Goal: Task Accomplishment & Management: Manage account settings

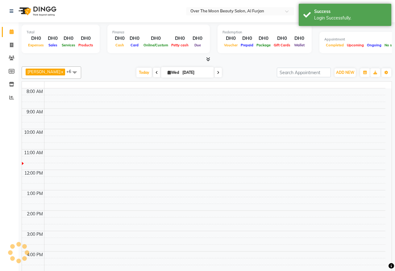
select select "en"
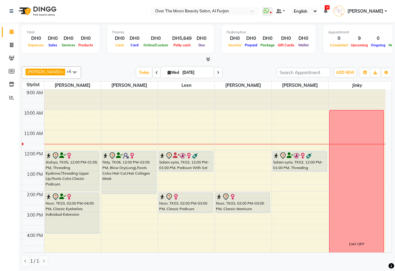
click at [217, 73] on icon at bounding box center [218, 73] width 2 height 4
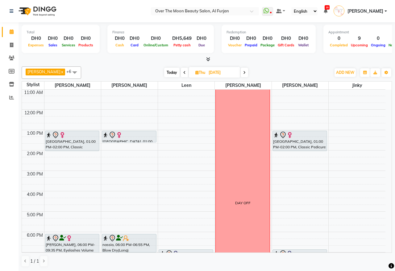
scroll to position [106, 0]
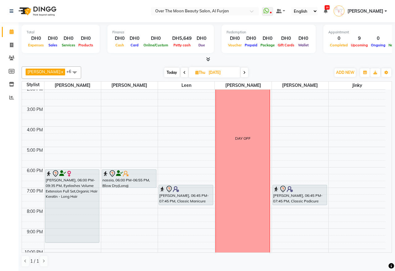
click at [241, 70] on span at bounding box center [244, 73] width 7 height 10
type input "[DATE]"
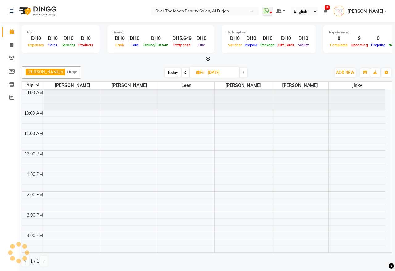
scroll to position [41, 0]
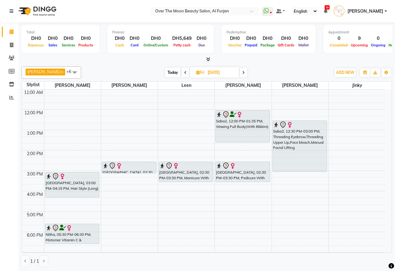
click at [136, 172] on div at bounding box center [129, 173] width 54 height 2
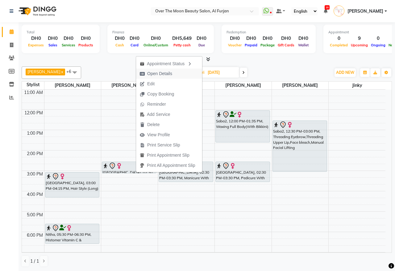
click at [186, 74] on button "Open Details" at bounding box center [169, 74] width 66 height 10
select select "7"
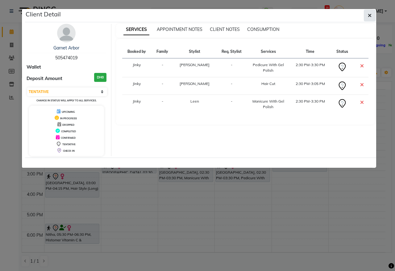
click at [368, 13] on icon "button" at bounding box center [370, 15] width 4 height 5
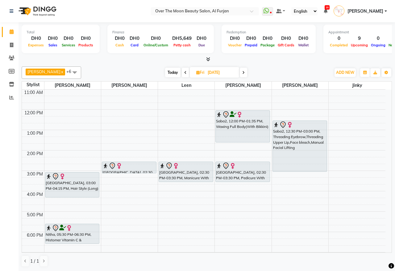
click at [128, 176] on div "9:00 AM 10:00 AM 11:00 AM 12:00 PM 1:00 PM 2:00 PM 3:00 PM 4:00 PM 5:00 PM 6:00…" at bounding box center [204, 202] width 364 height 306
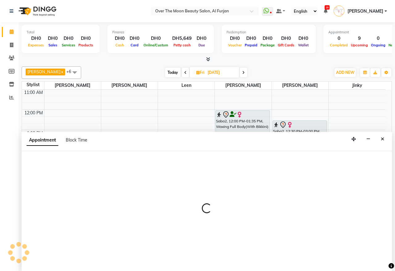
select select "29762"
select select "tentative"
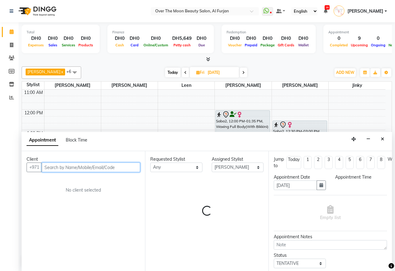
select select "900"
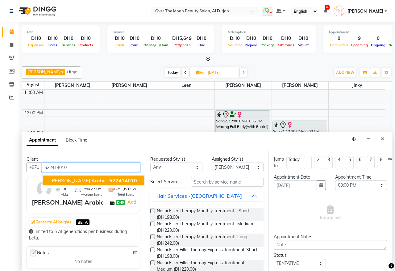
click at [110, 180] on button "[PERSON_NAME] Arabic 522414010" at bounding box center [94, 181] width 102 height 10
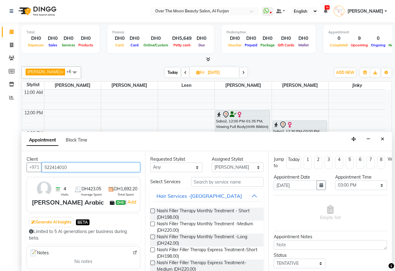
type input "522414010"
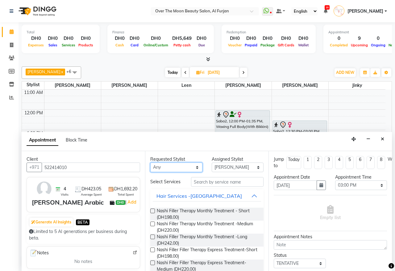
click at [194, 168] on select "Any [PERSON_NAME] [PERSON_NAME] [PERSON_NAME]" at bounding box center [176, 168] width 52 height 10
select select "29762"
click at [150, 163] on select "Any [PERSON_NAME] [PERSON_NAME] [PERSON_NAME]" at bounding box center [176, 168] width 52 height 10
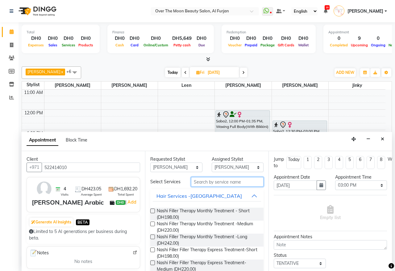
click at [229, 182] on input "text" at bounding box center [227, 182] width 73 height 10
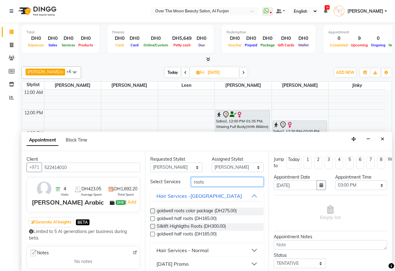
type input "roots"
click at [226, 253] on button "Hair Services - Normal" at bounding box center [207, 250] width 108 height 11
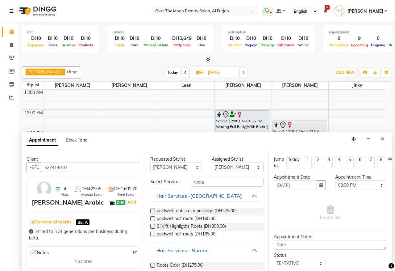
scroll to position [49, 0]
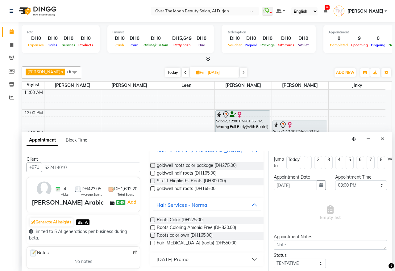
drag, startPoint x: 153, startPoint y: 218, endPoint x: 205, endPoint y: 216, distance: 52.6
click at [153, 218] on label at bounding box center [152, 220] width 5 height 5
click at [153, 218] on input "checkbox" at bounding box center [152, 220] width 4 height 4
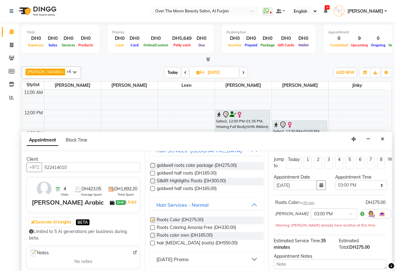
checkbox input "false"
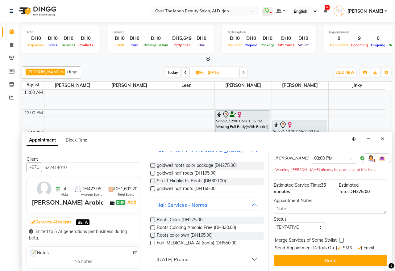
drag, startPoint x: 341, startPoint y: 234, endPoint x: 339, endPoint y: 243, distance: 9.6
click at [341, 238] on label at bounding box center [342, 240] width 5 height 5
click at [341, 239] on input "checkbox" at bounding box center [342, 241] width 4 height 4
checkbox input "true"
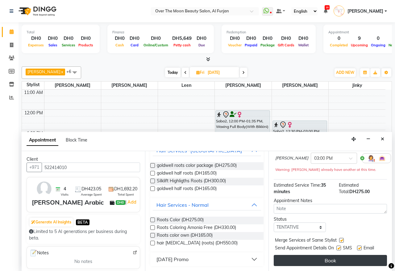
click at [328, 255] on button "Book" at bounding box center [330, 260] width 113 height 11
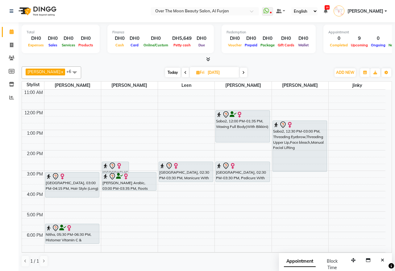
drag, startPoint x: 149, startPoint y: 183, endPoint x: 143, endPoint y: 190, distance: 9.7
click at [143, 190] on div "[GEOGRAPHIC_DATA], 02:30 PM-03:05 PM, Hair Cut [PERSON_NAME] Arabic, 03:00 PM-0…" at bounding box center [129, 202] width 57 height 306
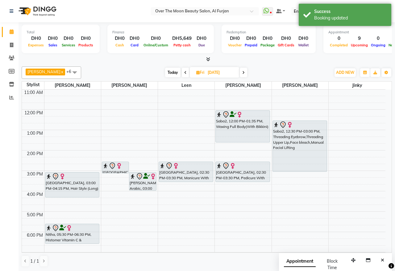
click at [166, 73] on span "Today" at bounding box center [172, 73] width 15 height 10
type input "[DATE]"
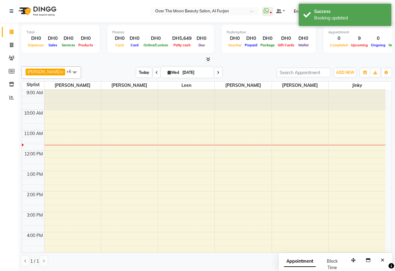
scroll to position [41, 0]
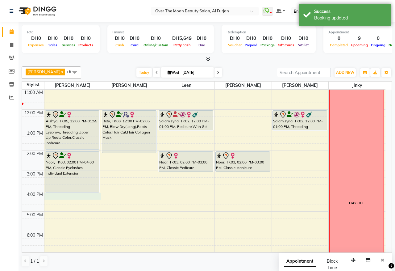
click at [60, 199] on div "9:00 AM 10:00 AM 11:00 AM 12:00 PM 1:00 PM 2:00 PM 3:00 PM 4:00 PM 5:00 PM 6:00…" at bounding box center [204, 202] width 364 height 306
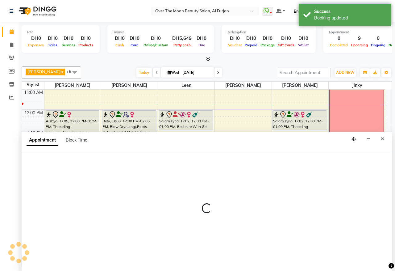
select select "20146"
select select "tentative"
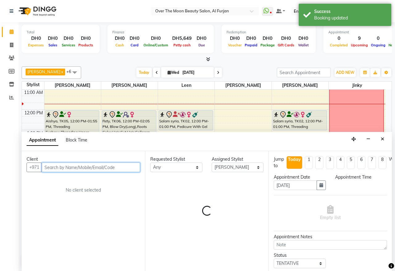
select select "960"
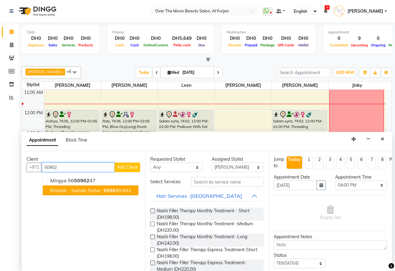
click at [90, 195] on button "Khidab - Sahab Sister 50902 5443" at bounding box center [91, 190] width 96 height 10
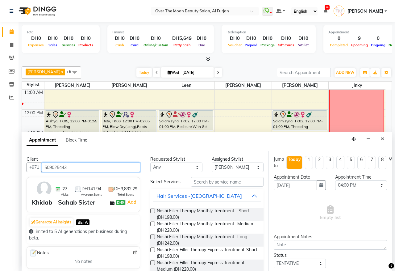
type input "509025443"
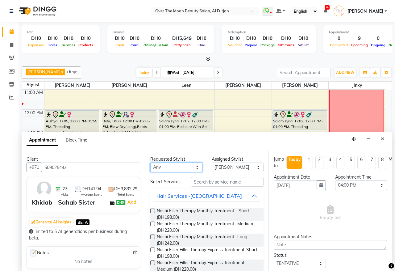
click at [191, 167] on select "Any [PERSON_NAME] [PERSON_NAME] [PERSON_NAME]" at bounding box center [176, 168] width 52 height 10
select select "20146"
click at [150, 163] on select "Any [PERSON_NAME] [PERSON_NAME] [PERSON_NAME]" at bounding box center [176, 168] width 52 height 10
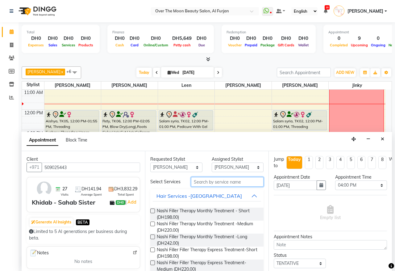
click at [205, 180] on input "text" at bounding box center [227, 182] width 73 height 10
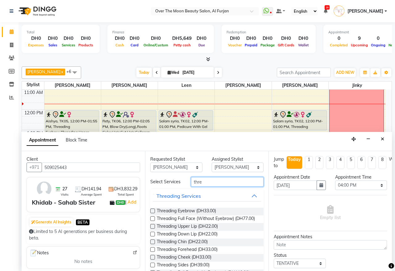
type input "thre"
click at [153, 213] on label at bounding box center [152, 211] width 5 height 5
click at [153, 214] on input "checkbox" at bounding box center [152, 211] width 4 height 4
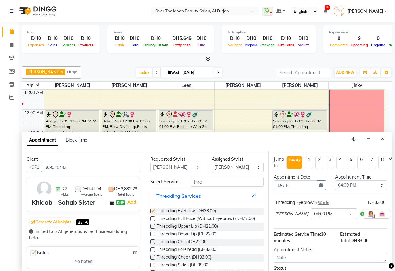
checkbox input "false"
click at [154, 229] on label at bounding box center [152, 226] width 5 height 5
click at [154, 229] on input "checkbox" at bounding box center [152, 227] width 4 height 4
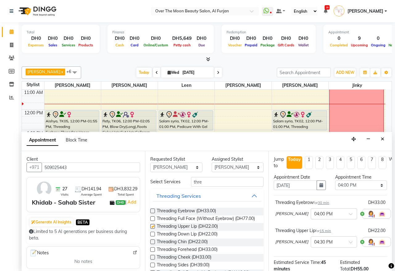
checkbox input "false"
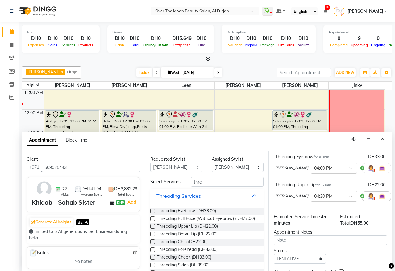
scroll to position [64, 0]
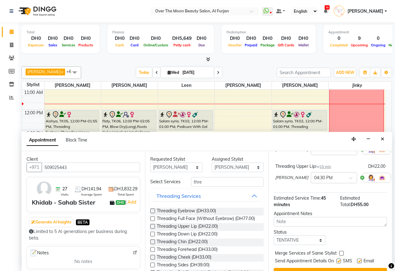
click at [341, 253] on label at bounding box center [342, 253] width 5 height 5
click at [341, 253] on input "checkbox" at bounding box center [342, 254] width 4 height 4
checkbox input "true"
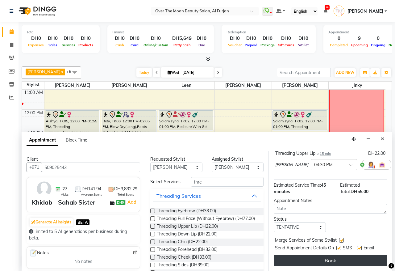
click at [343, 255] on button "Book" at bounding box center [330, 260] width 113 height 11
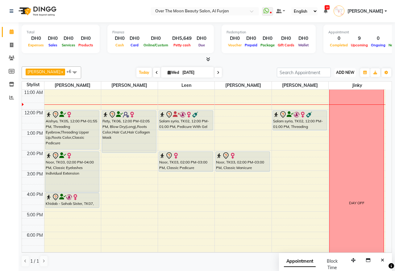
click at [344, 73] on span "ADD NEW" at bounding box center [345, 72] width 18 height 5
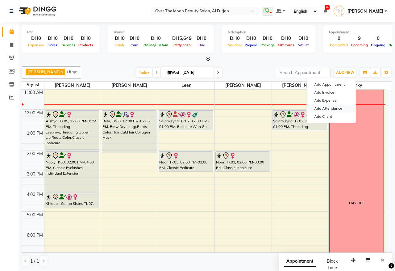
click at [329, 108] on link "Add Attendance" at bounding box center [331, 108] width 49 height 8
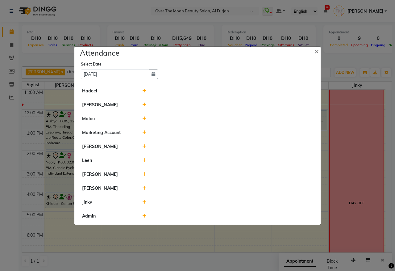
click at [142, 105] on div at bounding box center [228, 105] width 180 height 6
click at [145, 104] on icon at bounding box center [144, 105] width 4 height 4
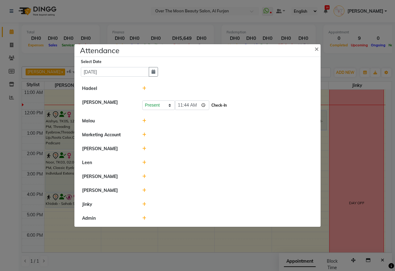
click at [226, 104] on button "Check-In" at bounding box center [219, 105] width 19 height 9
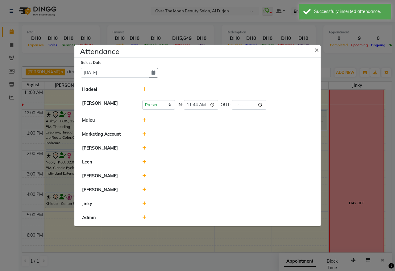
click at [144, 160] on icon at bounding box center [144, 162] width 4 height 4
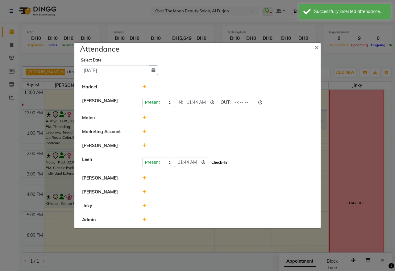
click at [218, 159] on button "Check-In" at bounding box center [219, 162] width 19 height 9
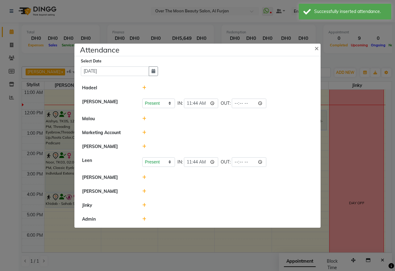
click at [144, 175] on span at bounding box center [144, 178] width 4 height 6
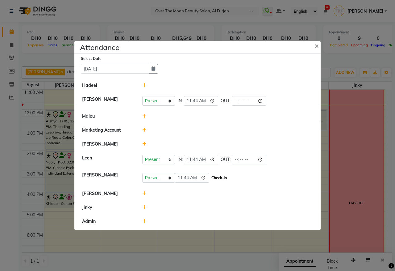
click at [222, 179] on button "Check-In" at bounding box center [219, 178] width 19 height 9
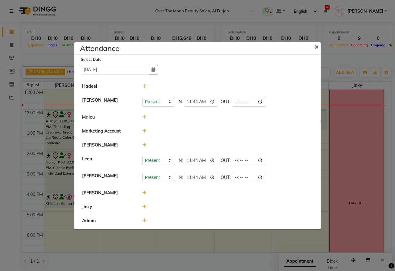
click at [315, 47] on span "×" at bounding box center [317, 46] width 4 height 9
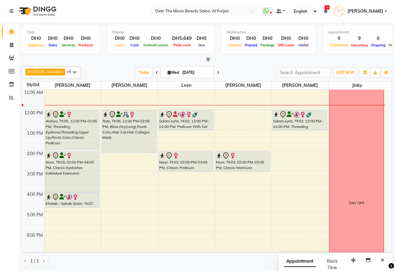
click at [217, 74] on icon at bounding box center [218, 73] width 2 height 4
type input "[DATE]"
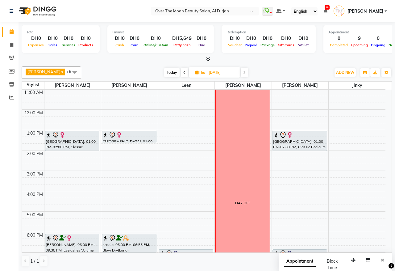
scroll to position [105, 0]
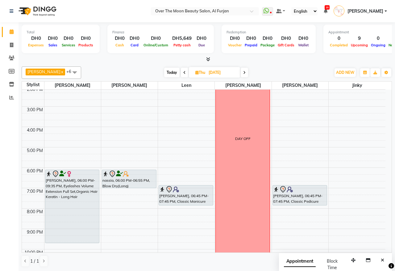
click at [71, 179] on div "[PERSON_NAME], 06:00 PM-09:35 PM, Eyelashes Volume Extension Full Set,Organic H…" at bounding box center [72, 206] width 54 height 73
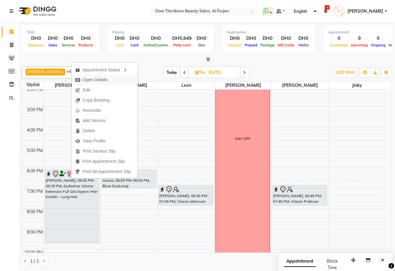
click at [99, 79] on span "Open Details" at bounding box center [95, 80] width 25 height 6
select select "7"
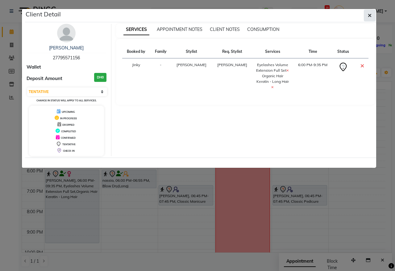
click at [367, 15] on button "button" at bounding box center [370, 16] width 12 height 12
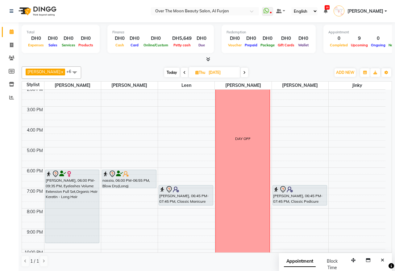
click at [243, 72] on icon at bounding box center [244, 73] width 2 height 4
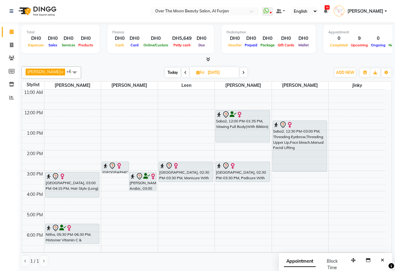
scroll to position [0, 0]
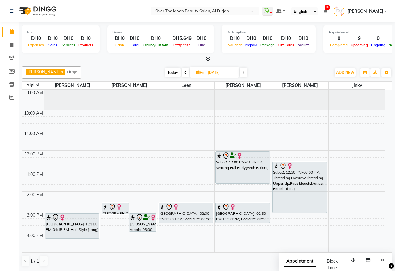
click at [168, 71] on span "Today" at bounding box center [172, 73] width 15 height 10
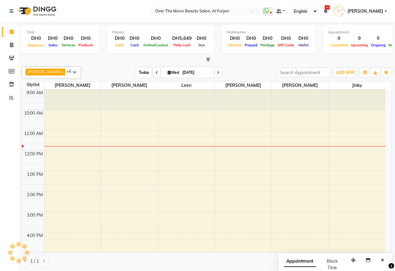
scroll to position [41, 0]
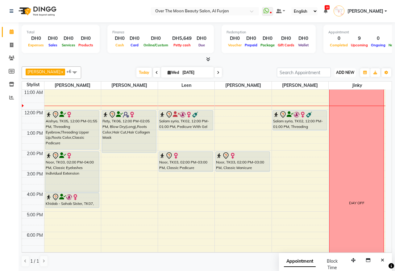
click at [351, 70] on span "ADD NEW" at bounding box center [345, 72] width 18 height 5
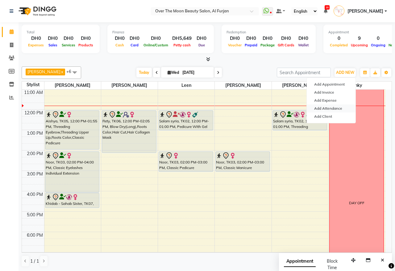
click at [349, 110] on link "Add Attendance" at bounding box center [331, 108] width 49 height 8
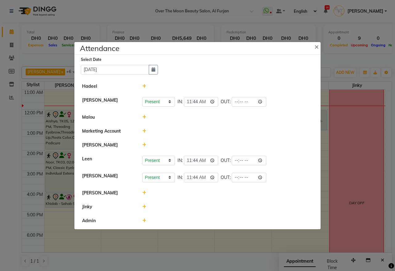
click at [145, 195] on icon at bounding box center [144, 193] width 4 height 4
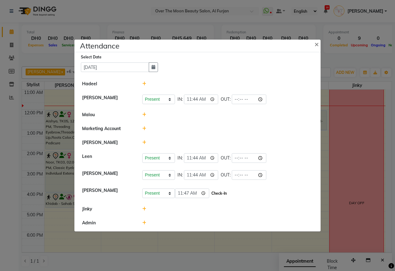
click at [227, 194] on button "Check-In" at bounding box center [219, 193] width 19 height 9
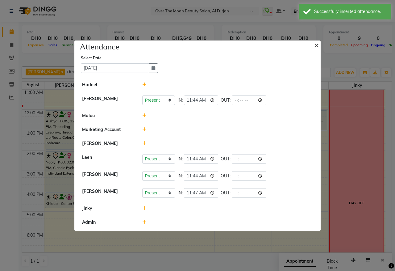
click at [318, 46] on span "×" at bounding box center [317, 44] width 4 height 9
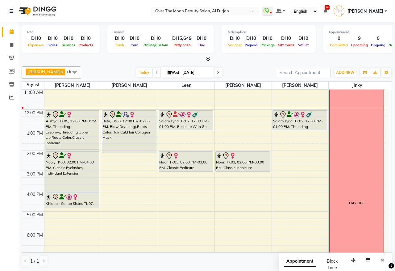
click at [217, 72] on icon at bounding box center [218, 73] width 2 height 4
type input "[DATE]"
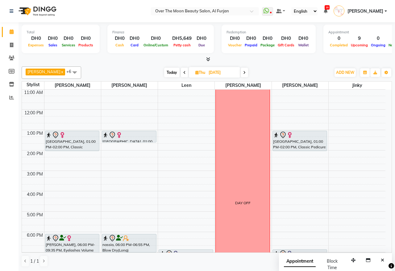
click at [132, 141] on div at bounding box center [129, 142] width 54 height 2
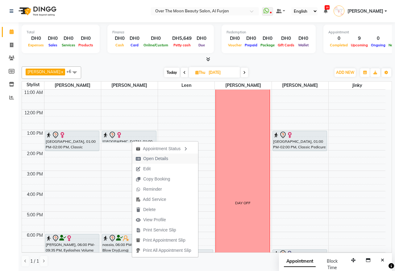
click at [154, 158] on span "Open Details" at bounding box center [155, 158] width 25 height 6
select select "7"
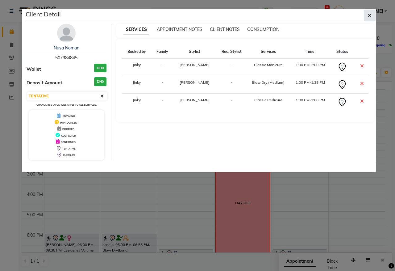
click at [367, 15] on button "button" at bounding box center [370, 16] width 12 height 12
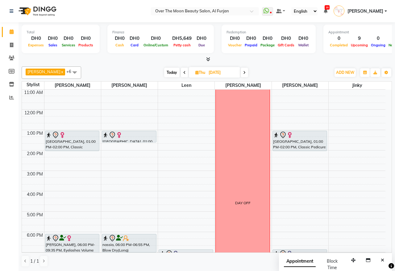
click at [76, 144] on div "[GEOGRAPHIC_DATA], 01:00 PM-02:00 PM, Classic Manicure" at bounding box center [72, 141] width 54 height 20
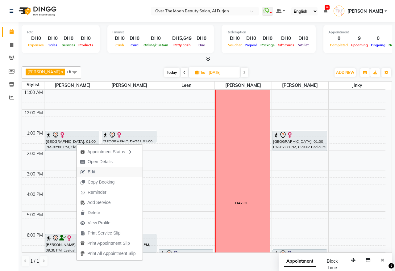
click at [110, 168] on button "Edit" at bounding box center [110, 172] width 66 height 10
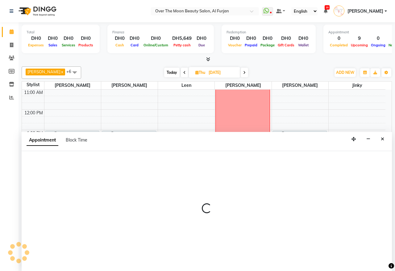
select select "tentative"
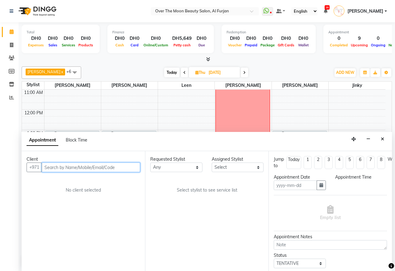
type input "[DATE]"
select select "780"
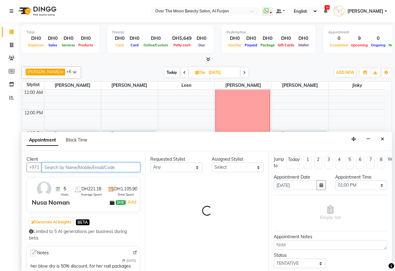
select select "64402"
select select "1643"
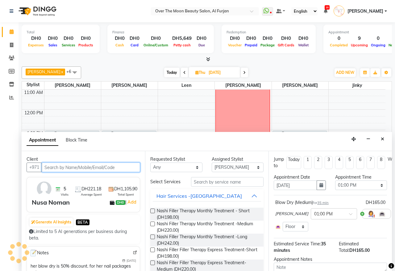
select select "1643"
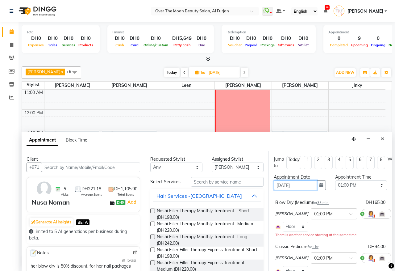
click at [281, 185] on input "[DATE]" at bounding box center [295, 185] width 43 height 10
type input "[DATE]"
select select "780"
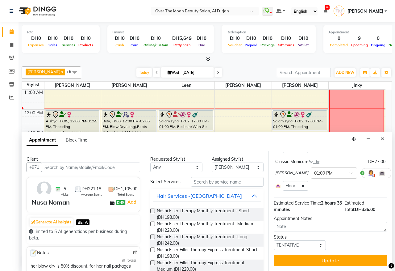
scroll to position [135, 0]
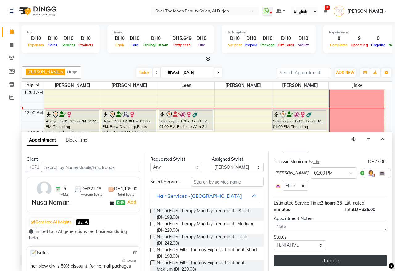
type input "[DATE]"
click at [336, 255] on button "Update" at bounding box center [330, 260] width 113 height 11
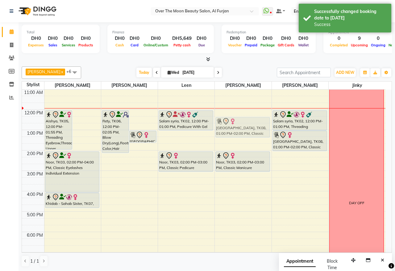
drag, startPoint x: 87, startPoint y: 144, endPoint x: 237, endPoint y: 129, distance: 150.4
click at [237, 129] on tr "Aishya, TK05, 12:00 PM-01:55 PM, Threading Eyebrow,Threading Upper Lip,Roots Co…" at bounding box center [204, 202] width 364 height 306
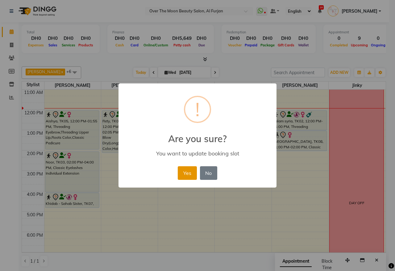
click at [189, 173] on button "Yes" at bounding box center [187, 173] width 19 height 14
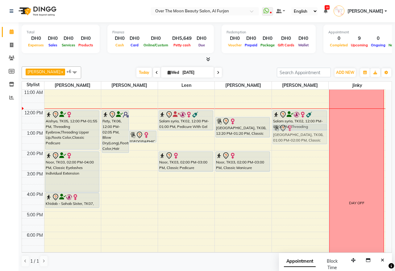
drag, startPoint x: 292, startPoint y: 144, endPoint x: 295, endPoint y: 139, distance: 5.8
click at [295, 139] on div "Salam syria, TK02, 12:00 PM-01:00 PM, Threading Eyebrow,Threading Upper Lip,Thr…" at bounding box center [300, 202] width 57 height 306
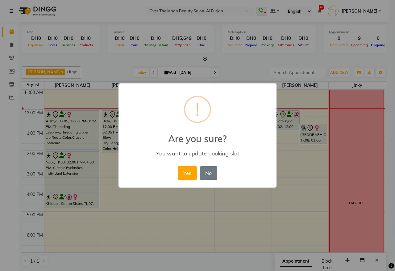
drag, startPoint x: 313, startPoint y: 135, endPoint x: 237, endPoint y: 158, distance: 79.0
click at [310, 136] on div "× ! Are you sure? You want to update booking slot Yes No No" at bounding box center [197, 135] width 395 height 271
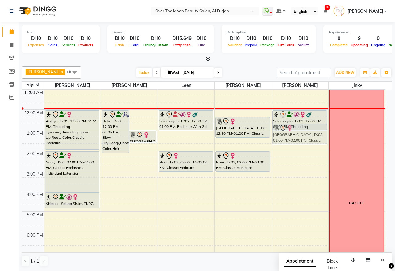
drag, startPoint x: 287, startPoint y: 138, endPoint x: 285, endPoint y: 135, distance: 3.5
click at [287, 133] on div "Salam syria, TK02, 12:00 PM-01:00 PM, Threading Eyebrow,Threading Upper Lip,Thr…" at bounding box center [300, 202] width 57 height 306
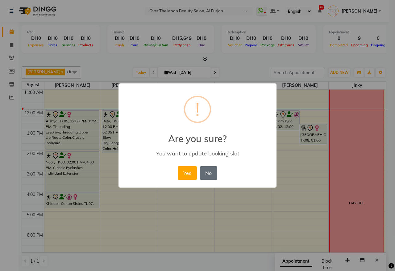
click at [207, 172] on button "No" at bounding box center [208, 173] width 17 height 14
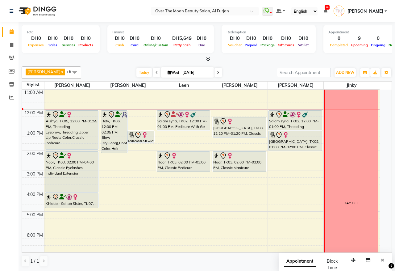
click at [244, 124] on div at bounding box center [240, 121] width 53 height 7
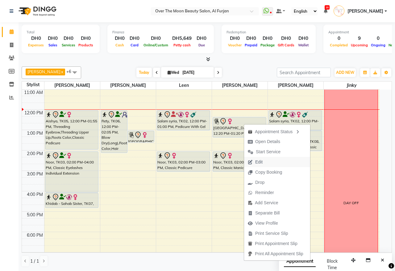
click at [269, 162] on button "Edit" at bounding box center [277, 162] width 66 height 10
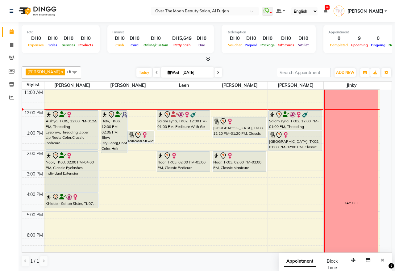
select select "tentative"
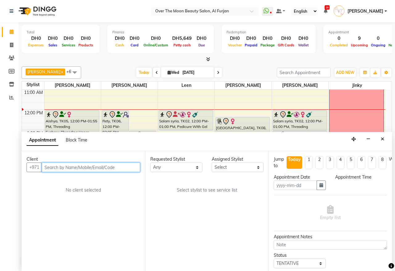
type input "[DATE]"
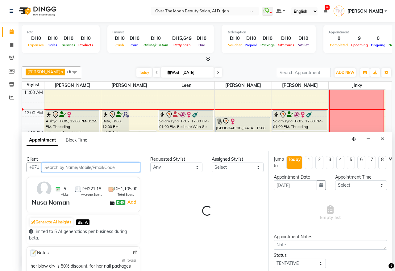
select select "64402"
select select "1643"
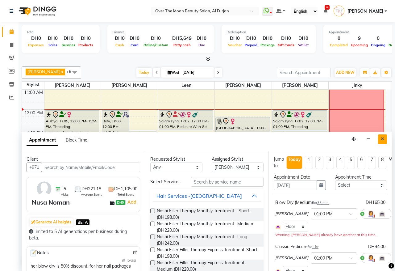
click at [385, 139] on button "Close" at bounding box center [383, 139] width 9 height 10
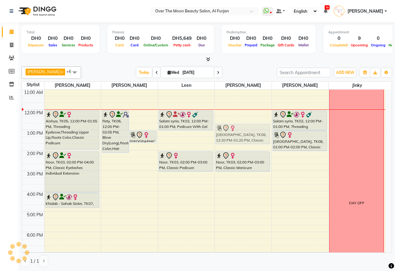
drag, startPoint x: 256, startPoint y: 117, endPoint x: 255, endPoint y: 123, distance: 5.4
click at [255, 123] on div "9:00 AM 10:00 AM 11:00 AM 12:00 PM 1:00 PM 2:00 PM 3:00 PM 4:00 PM 5:00 PM 6:00…" at bounding box center [204, 202] width 364 height 306
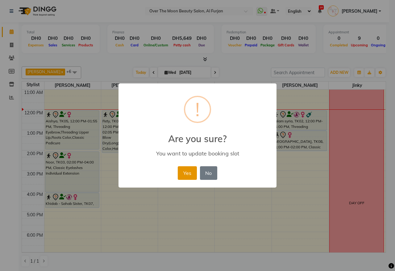
click at [185, 174] on button "Yes" at bounding box center [187, 173] width 19 height 14
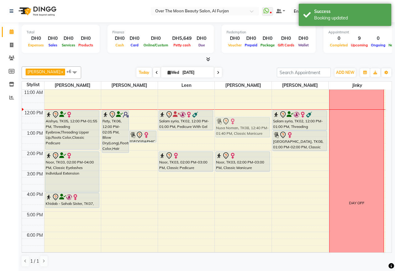
drag, startPoint x: 239, startPoint y: 125, endPoint x: 237, endPoint y: 121, distance: 5.0
click at [237, 121] on div "[GEOGRAPHIC_DATA], TK08, 12:40 PM-01:40 PM, Classic Manicure Noor, TK03, 02:00 …" at bounding box center [243, 202] width 57 height 306
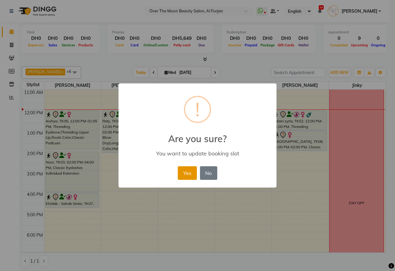
click at [189, 171] on button "Yes" at bounding box center [187, 173] width 19 height 14
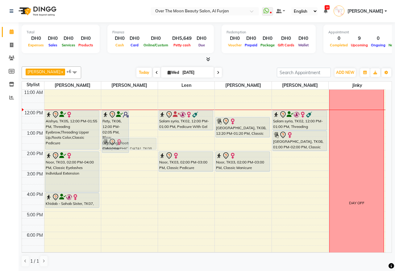
click at [156, 133] on div "9:00 AM 10:00 AM 11:00 AM 12:00 PM 1:00 PM 2:00 PM 3:00 PM 4:00 PM 5:00 PM 6:00…" at bounding box center [204, 202] width 364 height 306
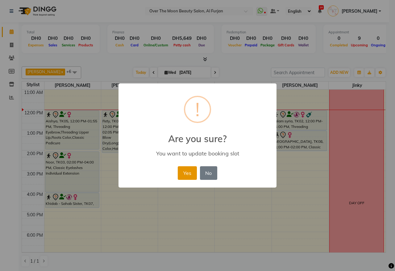
click at [188, 174] on button "Yes" at bounding box center [187, 173] width 19 height 14
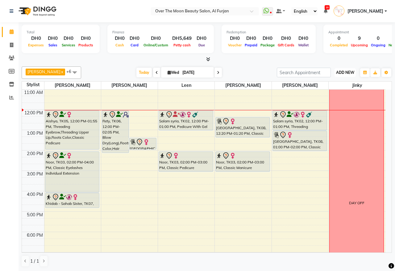
click at [346, 70] on button "ADD NEW Toggle Dropdown" at bounding box center [345, 72] width 21 height 9
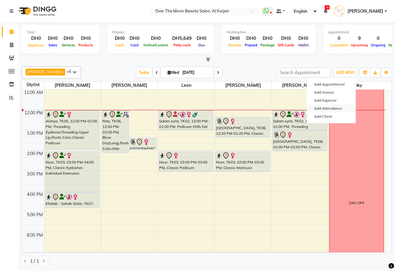
click at [336, 106] on link "Add Attendance" at bounding box center [331, 108] width 49 height 8
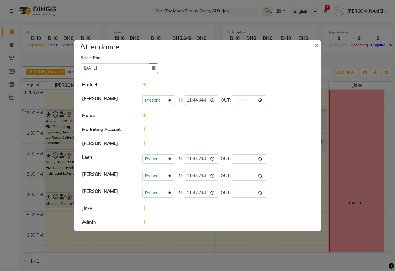
click at [144, 142] on icon at bounding box center [144, 143] width 4 height 4
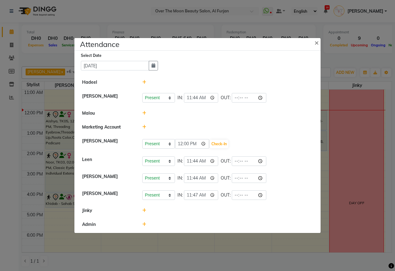
click at [223, 139] on div "Present Absent Late Half Day Weekly Off 12:00 Check-In" at bounding box center [227, 144] width 171 height 10
click at [223, 141] on button "Check-In" at bounding box center [219, 144] width 19 height 9
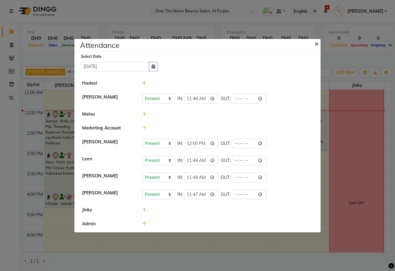
click at [315, 42] on span "×" at bounding box center [317, 43] width 4 height 9
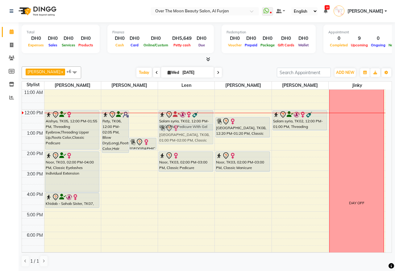
drag, startPoint x: 307, startPoint y: 147, endPoint x: 198, endPoint y: 142, distance: 108.2
click at [198, 142] on tr "Aishya, TK05, 12:00 PM-01:55 PM, Threading Eyebrow,Threading Upper Lip,Roots Co…" at bounding box center [204, 202] width 364 height 306
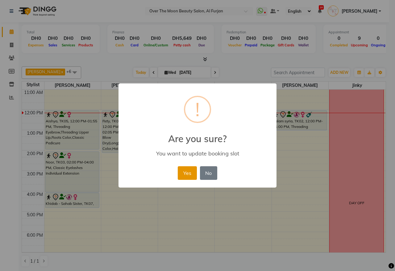
click at [188, 176] on button "Yes" at bounding box center [187, 173] width 19 height 14
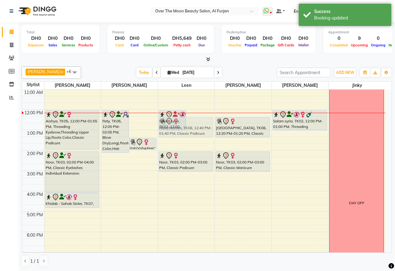
drag, startPoint x: 205, startPoint y: 137, endPoint x: 202, endPoint y: 134, distance: 4.6
click at [202, 134] on div "Salam syria, TK02, 12:00 PM-01:00 PM, Pedicure With Gel Polish Nusa Noman, TK08…" at bounding box center [186, 202] width 57 height 306
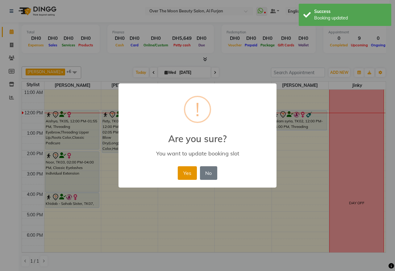
click at [181, 175] on button "Yes" at bounding box center [187, 173] width 19 height 14
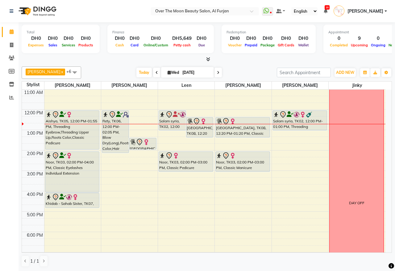
click at [176, 125] on div "Salam syria, TK02, 12:00 PM-01:00 PM, Pedicure With Gel Polish" at bounding box center [172, 120] width 27 height 19
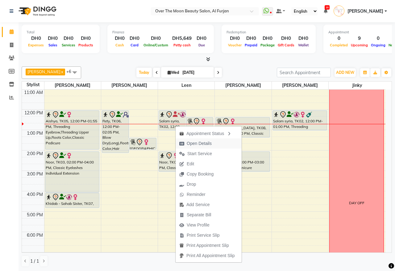
click at [204, 143] on span "Open Details" at bounding box center [199, 143] width 25 height 6
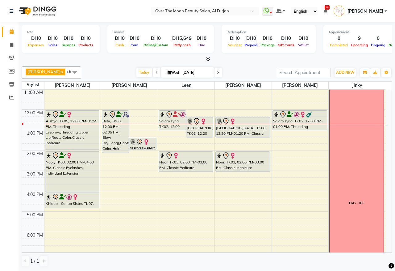
click at [168, 126] on div "Salam syria, TK02, 12:00 PM-01:00 PM, Pedicure With Gel Polish" at bounding box center [172, 120] width 27 height 19
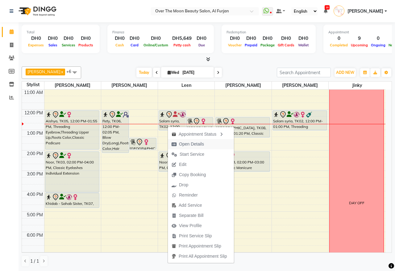
click at [203, 142] on span "Open Details" at bounding box center [191, 144] width 25 height 6
select select "7"
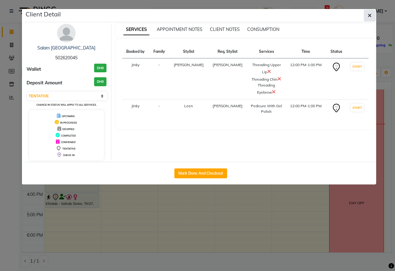
click at [371, 15] on icon "button" at bounding box center [370, 15] width 4 height 5
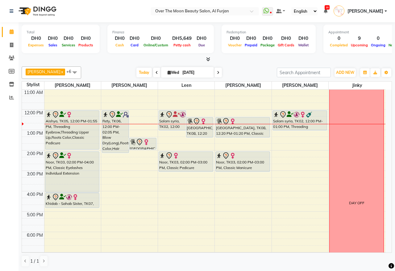
click at [178, 125] on div "Salam syria, TK02, 12:00 PM-01:00 PM, Pedicure With Gel Polish" at bounding box center [172, 120] width 27 height 19
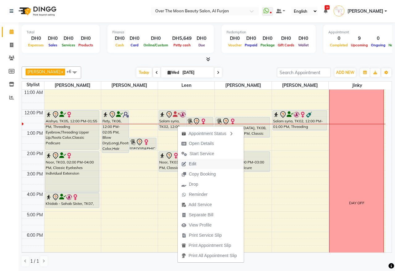
click at [198, 164] on span "Edit" at bounding box center [189, 164] width 22 height 10
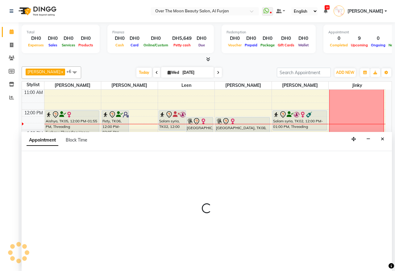
select select "tentative"
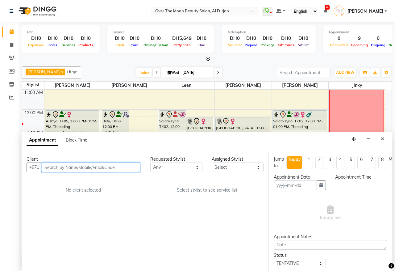
type input "[DATE]"
select select "720"
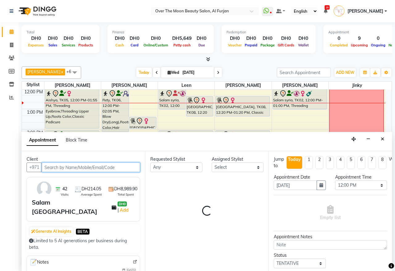
select select "64402"
select select "1643"
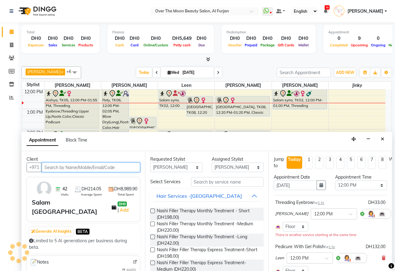
select select "1643"
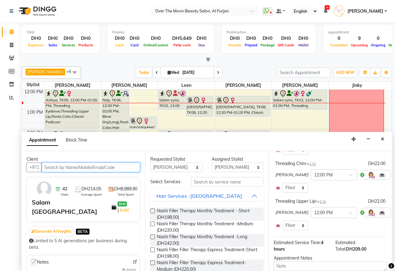
scroll to position [102, 0]
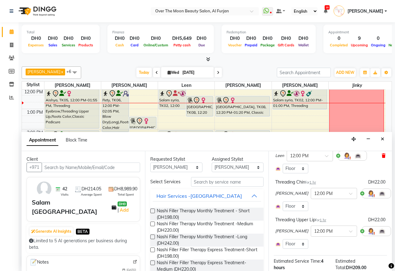
click at [382, 155] on icon at bounding box center [384, 156] width 4 height 4
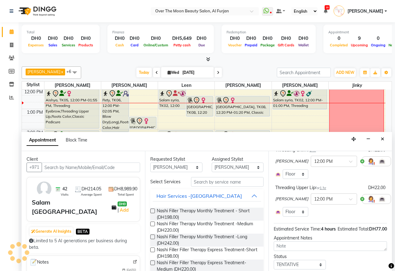
click at [394, 161] on icon at bounding box center [396, 161] width 4 height 4
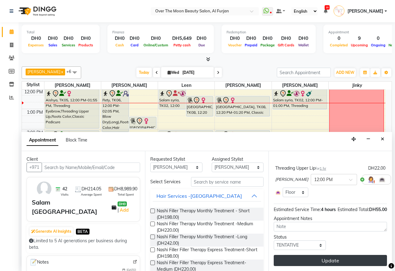
click at [308, 255] on button "Update" at bounding box center [330, 260] width 113 height 11
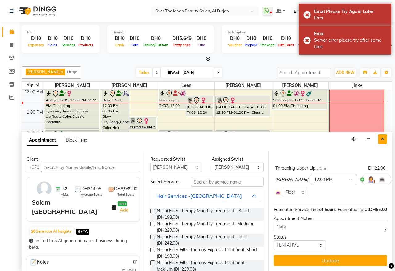
click at [382, 140] on icon "Close" at bounding box center [382, 139] width 3 height 4
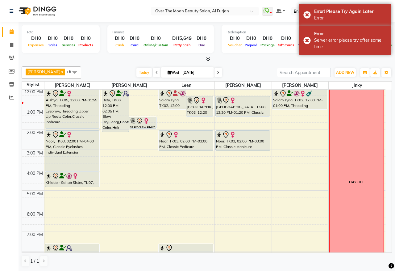
scroll to position [0, 0]
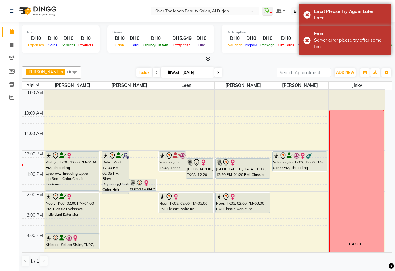
click at [80, 180] on div "Aishya, TK05, 12:00 PM-01:55 PM, Threading Eyebrow,Threading Upper Lip,Roots Co…" at bounding box center [72, 171] width 54 height 39
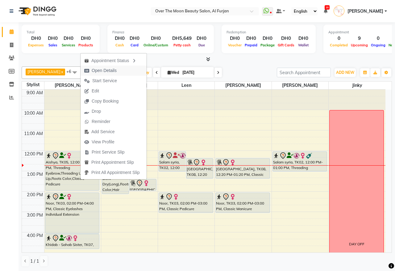
click at [117, 70] on span "Open Details" at bounding box center [101, 71] width 40 height 10
select select "7"
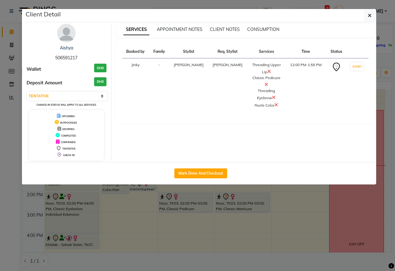
click at [266, 82] on icon at bounding box center [267, 84] width 4 height 5
click at [371, 16] on icon "button" at bounding box center [370, 15] width 4 height 5
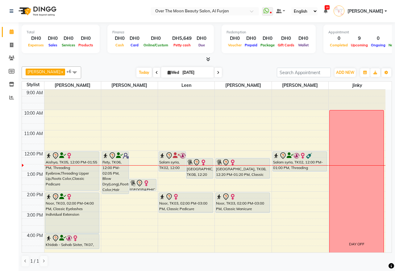
click at [91, 181] on div "Aishya, TK05, 12:00 PM-01:55 PM, Threading Eyebrow,Threading Upper Lip,Roots Co…" at bounding box center [72, 171] width 54 height 39
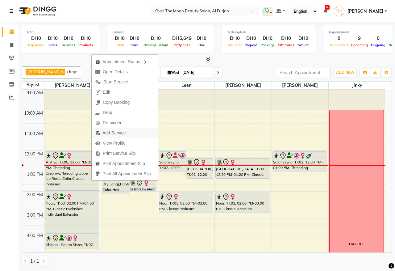
click at [111, 134] on span "Add Service" at bounding box center [114, 133] width 23 height 6
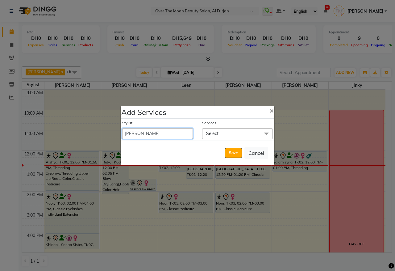
click at [180, 130] on select "Admin [PERSON_NAME] [PERSON_NAME] Marketing Account [PERSON_NAME]" at bounding box center [157, 133] width 71 height 11
select select "43472"
click at [122, 128] on select "Admin [PERSON_NAME] [PERSON_NAME] Marketing Account [PERSON_NAME]" at bounding box center [157, 133] width 71 height 11
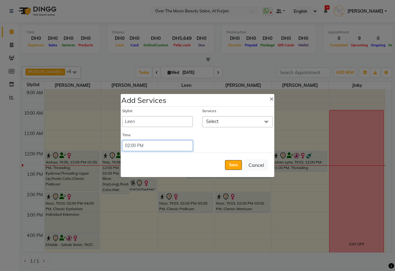
click at [172, 142] on select "Select 09:00 AM 09:15 AM 09:30 AM 09:45 AM 10:00 AM 10:15 AM 10:30 AM 10:45 AM …" at bounding box center [157, 145] width 71 height 11
select select "750"
click at [122, 140] on select "Select 09:00 AM 09:15 AM 09:30 AM 09:45 AM 10:00 AM 10:15 AM 10:30 AM 10:45 AM …" at bounding box center [157, 145] width 71 height 11
click at [238, 115] on div "Services" at bounding box center [237, 112] width 71 height 8
click at [237, 121] on span "Select" at bounding box center [237, 121] width 71 height 11
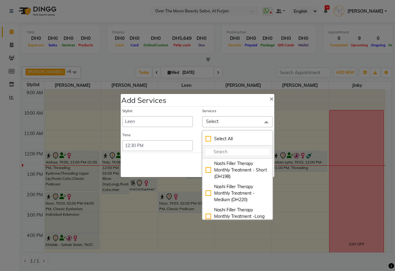
click at [238, 153] on input "multiselect-search" at bounding box center [238, 152] width 64 height 6
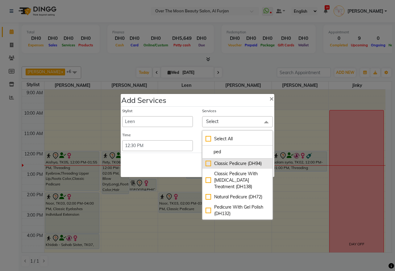
type input "ped"
click at [206, 163] on div "Classic Pedicure (DH94)" at bounding box center [238, 163] width 64 height 6
checkbox input "true"
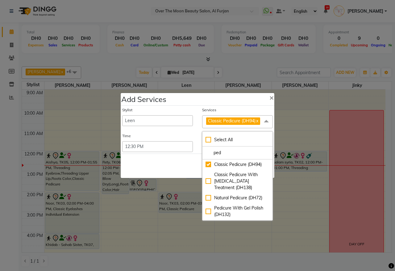
click at [176, 172] on div "Save Cancel" at bounding box center [198, 166] width 154 height 24
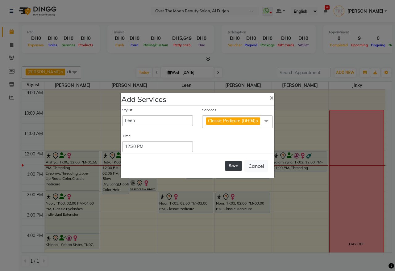
click at [239, 166] on button "Save" at bounding box center [233, 166] width 17 height 10
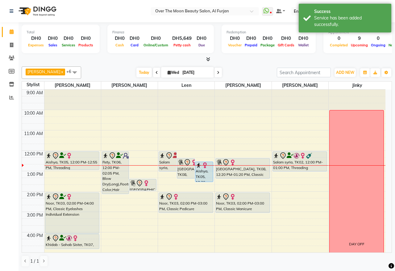
click at [91, 168] on div "Aishya, TK05, 12:00 PM-12:55 PM, Threading Eyebrow,Threading Upper Lip,Roots Co…" at bounding box center [72, 161] width 54 height 18
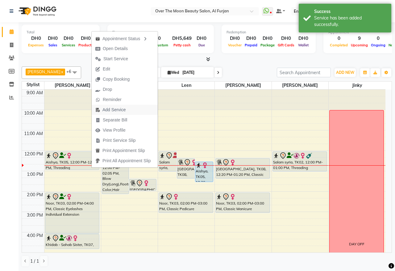
click at [121, 108] on span "Add Service" at bounding box center [114, 110] width 23 height 6
select select "20146"
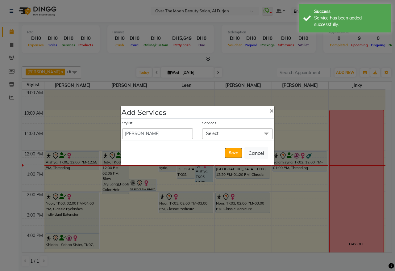
click at [235, 129] on span "Select" at bounding box center [237, 133] width 71 height 11
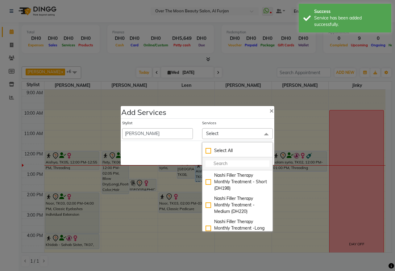
click at [232, 163] on input "multiselect-search" at bounding box center [238, 163] width 64 height 6
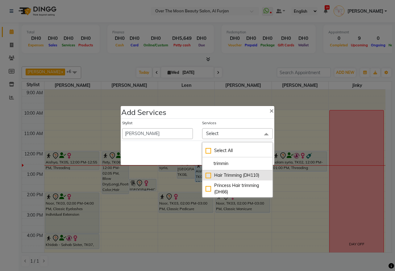
type input "trimmin"
click at [209, 176] on div "Hair Trimming (DH110)" at bounding box center [238, 175] width 64 height 6
checkbox input "true"
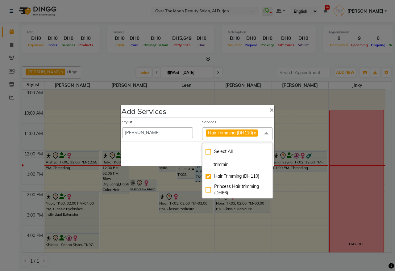
click at [184, 151] on div "Save Cancel" at bounding box center [198, 154] width 154 height 24
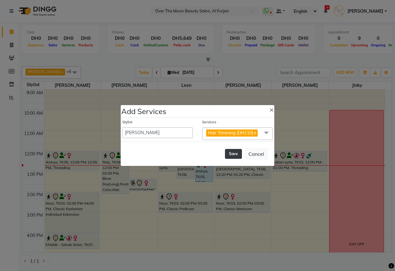
click at [237, 153] on button "Save" at bounding box center [233, 154] width 17 height 10
select select "66106"
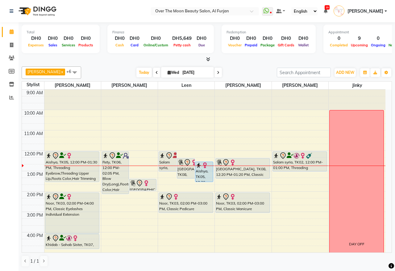
click at [300, 161] on div "Salam syria, TK02, 12:00 PM-01:00 PM, Threading Eyebrow,Threading Upper Lip,Thr…" at bounding box center [300, 161] width 54 height 19
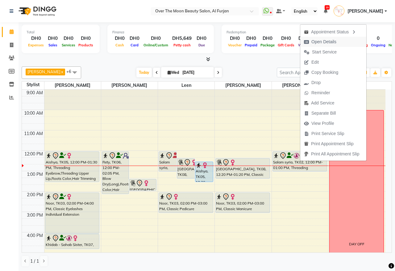
click at [333, 38] on span "Open Details" at bounding box center [321, 42] width 40 height 10
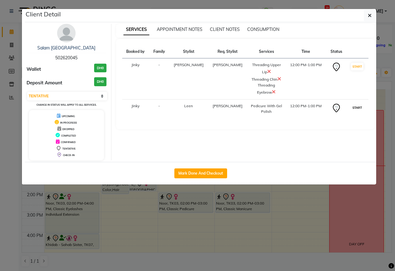
click at [354, 108] on button "START" at bounding box center [357, 108] width 13 height 8
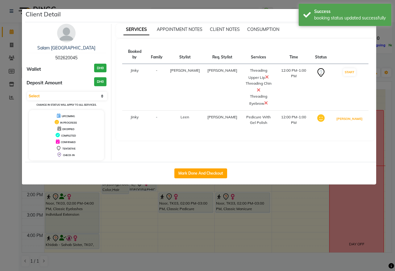
click at [354, 115] on button "[PERSON_NAME]" at bounding box center [349, 119] width 29 height 8
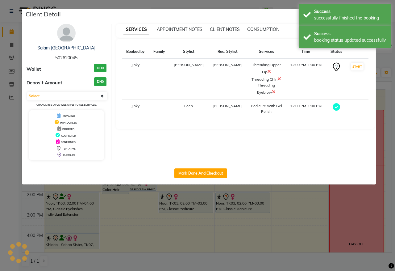
click at [333, 107] on icon at bounding box center [336, 106] width 7 height 7
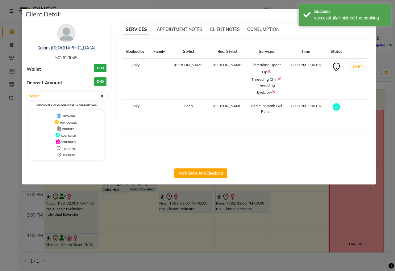
click at [333, 107] on icon at bounding box center [336, 106] width 7 height 7
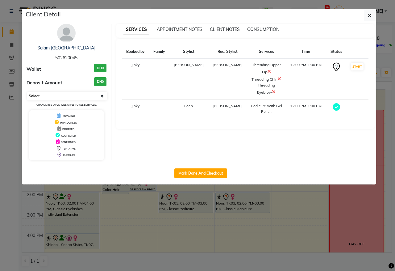
click at [103, 96] on select "Select MARK DONE DROPPED UPCOMING" at bounding box center [67, 96] width 80 height 9
select select "5"
click at [27, 92] on select "Select MARK DONE DROPPED UPCOMING" at bounding box center [67, 96] width 80 height 9
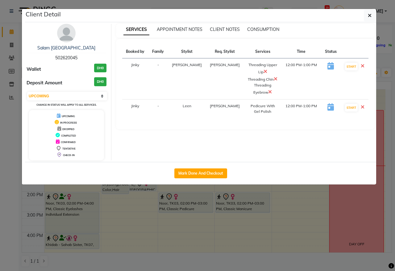
click at [362, 107] on icon at bounding box center [363, 106] width 4 height 5
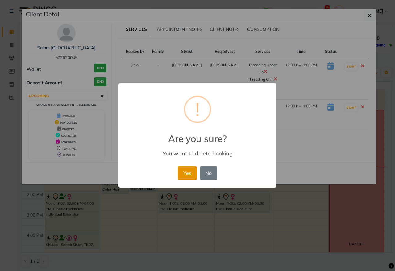
click at [188, 175] on button "Yes" at bounding box center [187, 173] width 19 height 14
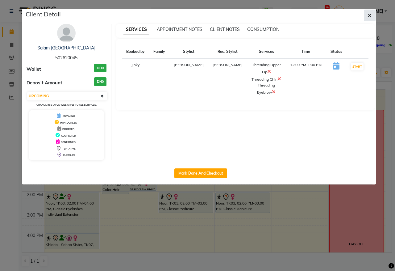
click at [368, 14] on icon "button" at bounding box center [370, 15] width 4 height 5
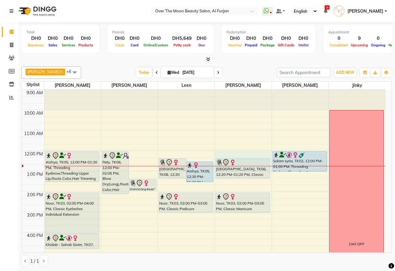
drag, startPoint x: 269, startPoint y: 158, endPoint x: 267, endPoint y: 165, distance: 6.8
click at [267, 165] on div "[GEOGRAPHIC_DATA], TK08, 12:20 PM-01:20 PM, Classic Manicure" at bounding box center [243, 168] width 55 height 21
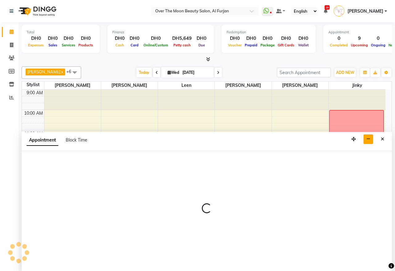
select select "64796"
select select "tentative"
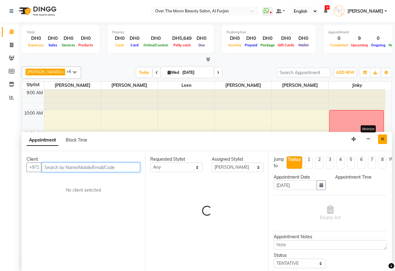
select select "720"
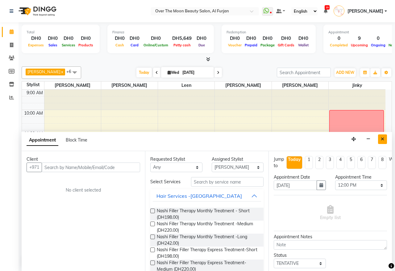
click at [382, 137] on icon "Close" at bounding box center [382, 139] width 3 height 4
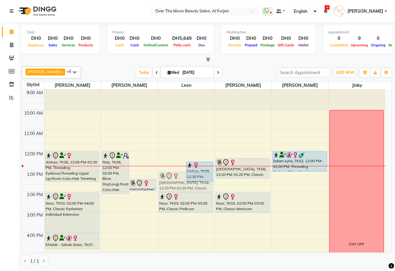
drag, startPoint x: 183, startPoint y: 158, endPoint x: 180, endPoint y: 171, distance: 13.6
click at [180, 171] on div "9:00 AM 10:00 AM 11:00 AM 12:00 PM 1:00 PM 2:00 PM 3:00 PM 4:00 PM 5:00 PM 6:00…" at bounding box center [204, 243] width 364 height 306
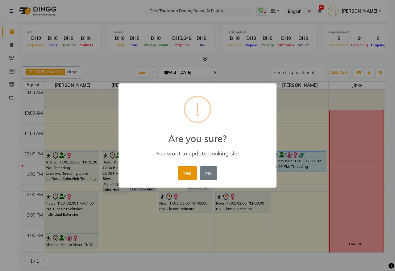
click at [190, 172] on button "Yes" at bounding box center [187, 173] width 19 height 14
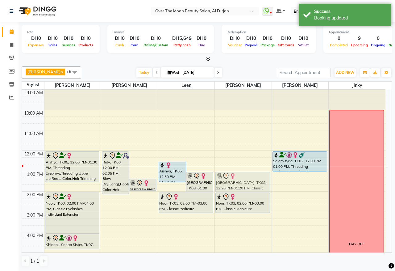
drag, startPoint x: 268, startPoint y: 159, endPoint x: 266, endPoint y: 175, distance: 15.6
click at [266, 175] on div "[GEOGRAPHIC_DATA], TK08, 12:20 PM-01:20 PM, Classic Manicure Noor, TK03, 02:00 …" at bounding box center [243, 243] width 57 height 306
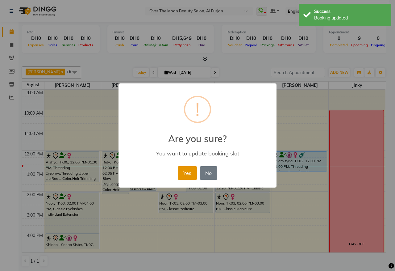
click at [187, 172] on button "Yes" at bounding box center [187, 173] width 19 height 14
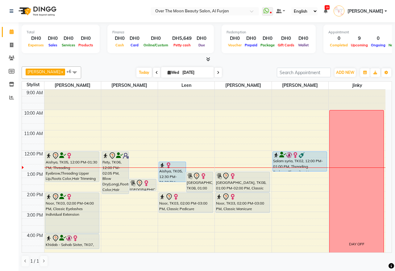
click at [119, 166] on div "Rety, TK06, 12:00 PM-02:05 PM, Blow Dry(Long),Roots Color,Hair Cut,Hair Collage…" at bounding box center [115, 173] width 27 height 42
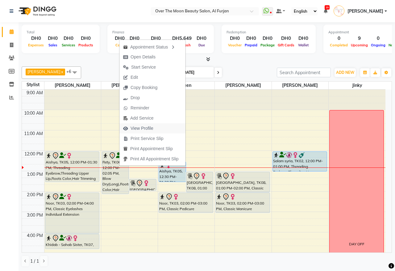
click at [150, 125] on span "View Profile" at bounding box center [142, 128] width 23 height 6
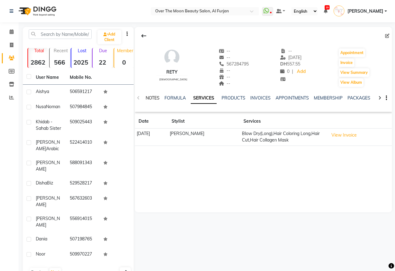
click at [159, 98] on link "NOTES" at bounding box center [153, 98] width 14 height 6
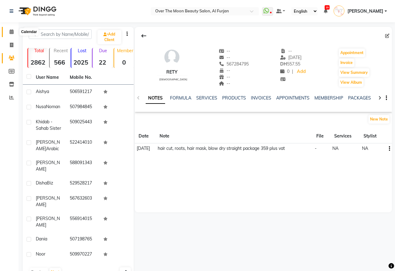
click at [12, 32] on icon at bounding box center [12, 31] width 4 height 5
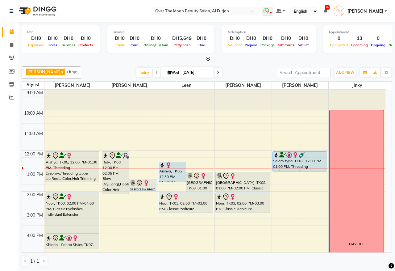
click at [87, 170] on div "Aishya, TK05, 12:00 PM-01:30 PM, Threading Eyebrow,Threading Upper Lip,Roots Co…" at bounding box center [72, 167] width 54 height 30
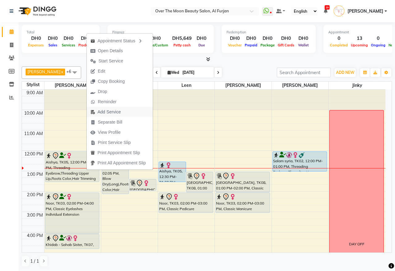
click at [115, 111] on span "Add Service" at bounding box center [109, 112] width 23 height 6
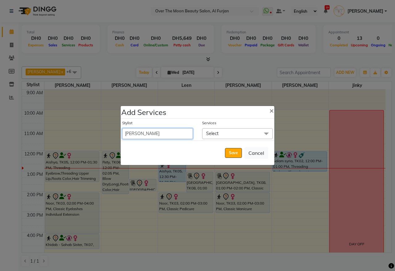
click at [179, 135] on select "Admin [PERSON_NAME] [PERSON_NAME] Marketing Account [PERSON_NAME]" at bounding box center [157, 133] width 71 height 11
select select "64796"
click at [122, 128] on select "Admin [PERSON_NAME] [PERSON_NAME] Marketing Account [PERSON_NAME]" at bounding box center [157, 133] width 71 height 11
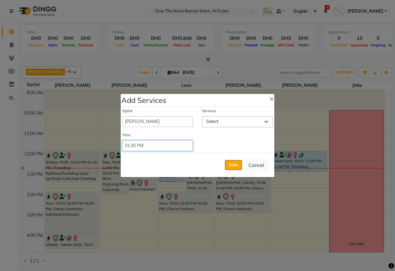
click at [175, 147] on select "Select 09:00 AM 09:15 AM 09:30 AM 09:45 AM 10:00 AM 10:15 AM 10:30 AM 10:45 AM …" at bounding box center [157, 145] width 71 height 11
select select "750"
click at [122, 140] on select "Select 09:00 AM 09:15 AM 09:30 AM 09:45 AM 10:00 AM 10:15 AM 10:30 AM 10:45 AM …" at bounding box center [157, 145] width 71 height 11
click at [235, 118] on span "Select" at bounding box center [237, 121] width 71 height 11
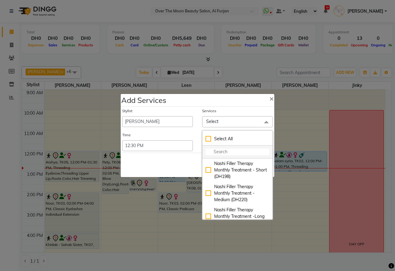
click at [231, 150] on input "multiselect-search" at bounding box center [238, 152] width 64 height 6
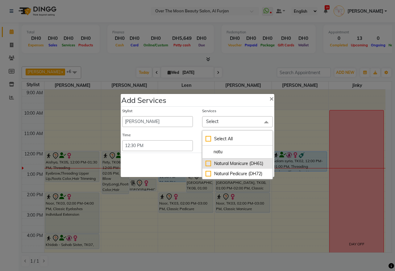
type input "natu"
click at [209, 163] on div "Natural Manicure (DH61)" at bounding box center [238, 163] width 64 height 6
checkbox input "true"
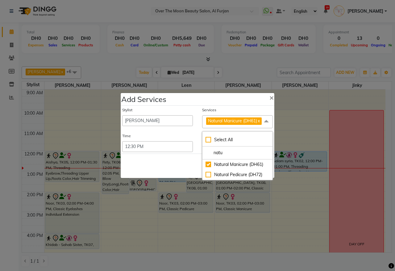
click at [174, 162] on div "Save Cancel" at bounding box center [198, 166] width 154 height 24
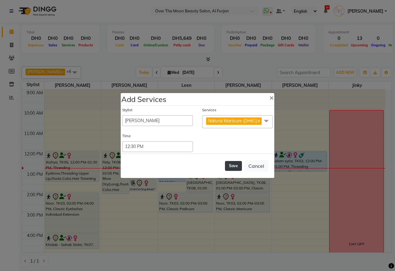
click at [235, 167] on button "Save" at bounding box center [233, 166] width 17 height 10
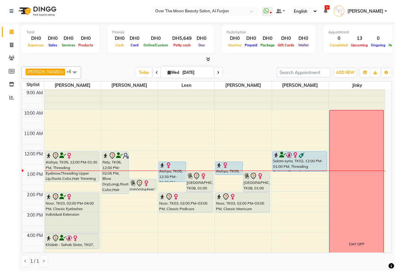
click at [217, 73] on icon at bounding box center [218, 73] width 2 height 4
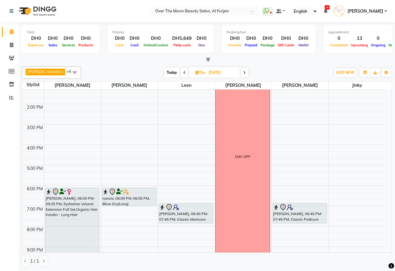
scroll to position [62, 0]
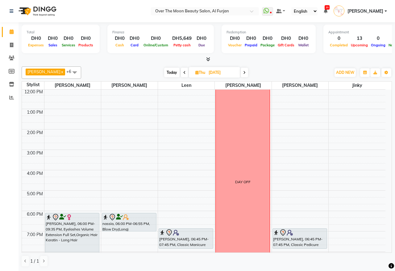
click at [169, 71] on span "Today" at bounding box center [171, 73] width 15 height 10
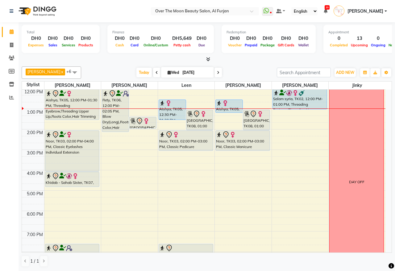
scroll to position [127, 0]
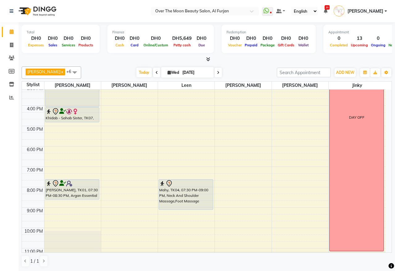
click at [217, 73] on icon at bounding box center [218, 73] width 2 height 4
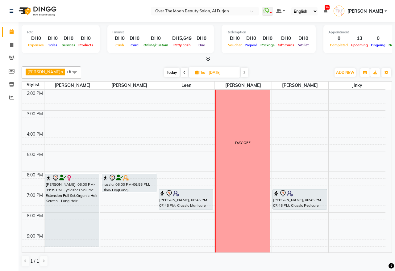
scroll to position [129, 0]
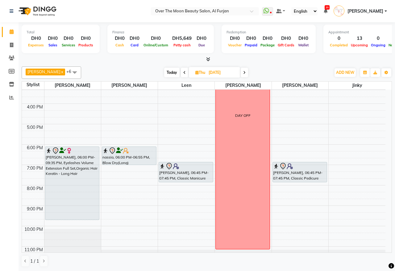
click at [243, 73] on icon at bounding box center [244, 73] width 2 height 4
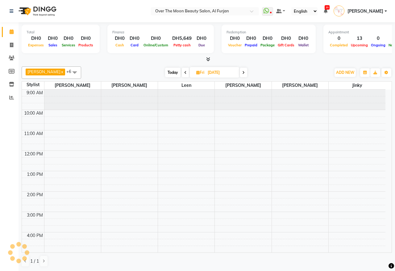
scroll to position [62, 0]
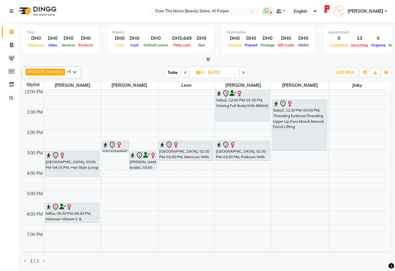
click at [166, 76] on span "Today" at bounding box center [172, 73] width 15 height 10
type input "[DATE]"
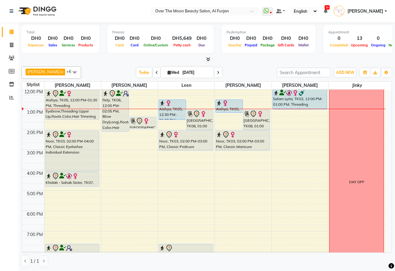
click at [304, 101] on div "Salam syria, TK02, 12:00 PM-01:00 PM, Threading Eyebrow,Threading Upper Lip,Thr…" at bounding box center [300, 99] width 54 height 19
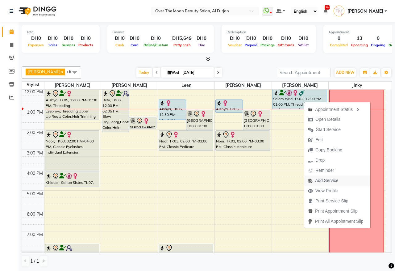
click at [327, 180] on span "Add Service" at bounding box center [326, 180] width 23 height 6
select select "64402"
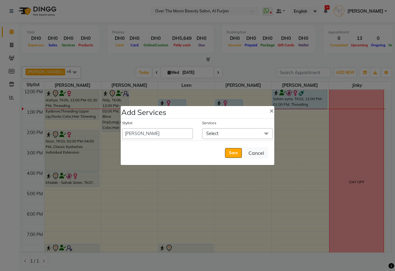
click at [230, 130] on span "Select" at bounding box center [237, 133] width 71 height 11
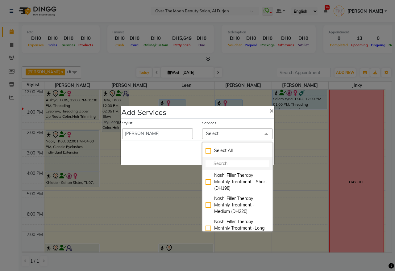
click at [231, 160] on li at bounding box center [238, 163] width 70 height 13
click at [227, 164] on input "multiselect-search" at bounding box center [238, 163] width 64 height 6
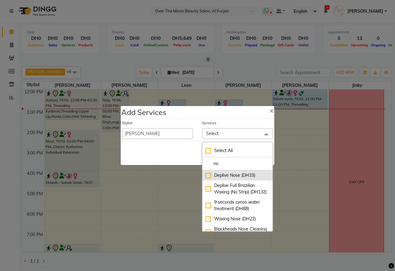
type input "no"
click at [207, 174] on div "Deplive Nose (DH33)" at bounding box center [238, 175] width 64 height 6
checkbox input "true"
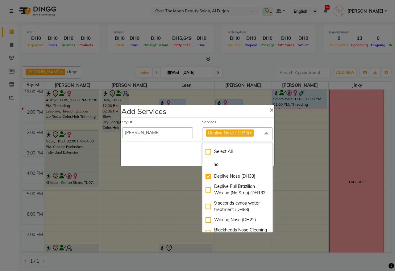
click at [150, 150] on div "Save Cancel" at bounding box center [198, 154] width 154 height 24
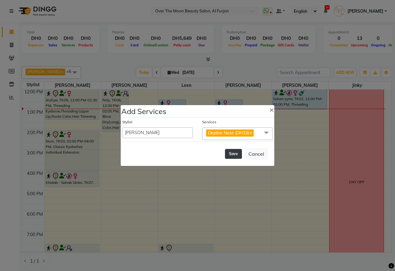
click at [235, 156] on button "Save" at bounding box center [233, 154] width 17 height 10
select select "66106"
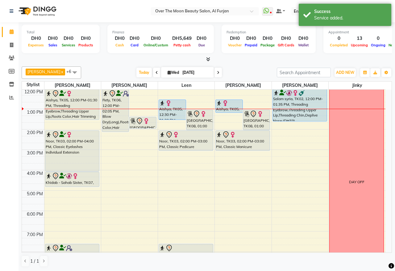
click at [318, 117] on div "Salam syria, TK02, 12:00 PM-01:35 PM, Threading Eyebrow,Threading Upper Lip,Thr…" at bounding box center [300, 106] width 54 height 32
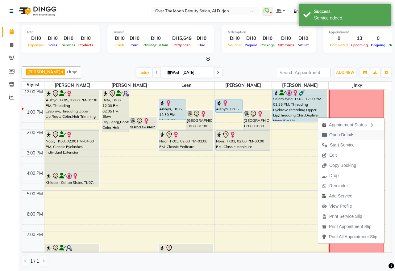
click at [340, 135] on span "Open Details" at bounding box center [342, 135] width 25 height 6
select select "5"
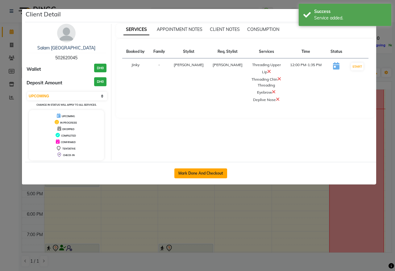
click at [208, 170] on button "Mark Done And Checkout" at bounding box center [201, 173] width 53 height 10
select select "service"
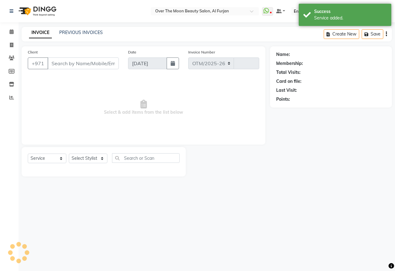
select select "3996"
type input "2188"
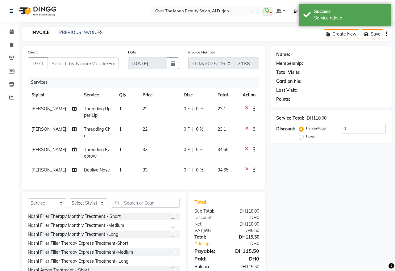
type input "502620045"
select select "64402"
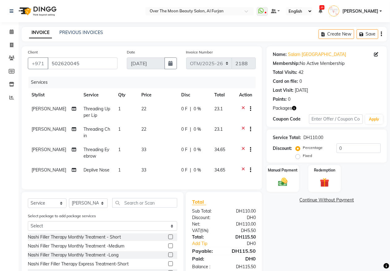
scroll to position [47, 0]
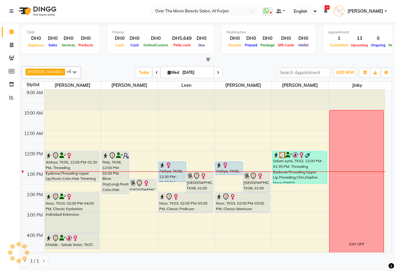
click at [217, 73] on icon at bounding box center [218, 73] width 2 height 4
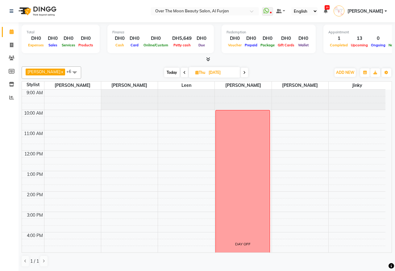
click at [164, 72] on span "Today" at bounding box center [171, 73] width 15 height 10
type input "[DATE]"
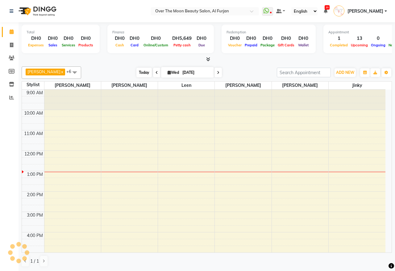
scroll to position [82, 0]
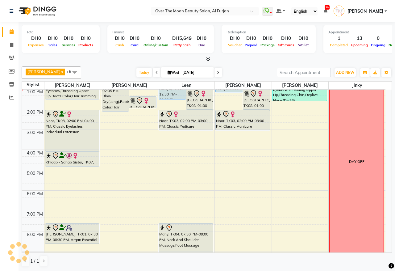
click at [314, 101] on div "Salam syria, TK02, 12:00 PM-01:35 PM, Threading Eyebrow,Threading Upper Lip,Thr…" at bounding box center [300, 85] width 54 height 32
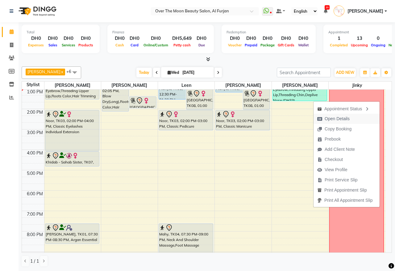
click at [351, 118] on span "Open Details" at bounding box center [334, 119] width 40 height 10
select select "3"
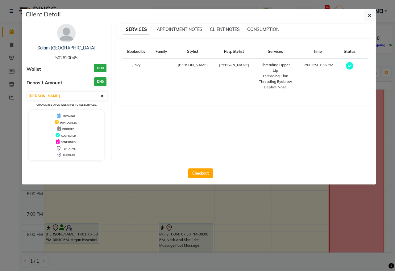
drag, startPoint x: 206, startPoint y: 172, endPoint x: 212, endPoint y: 166, distance: 9.0
click at [210, 168] on button "Checkout" at bounding box center [200, 173] width 25 height 10
select select "service"
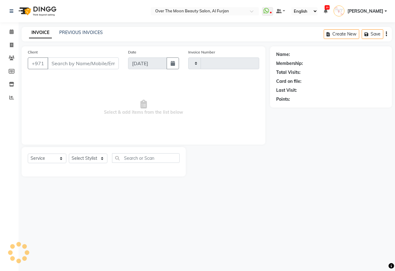
type input "2188"
select select "3996"
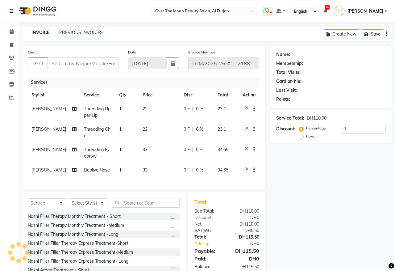
type input "502620045"
select select "64402"
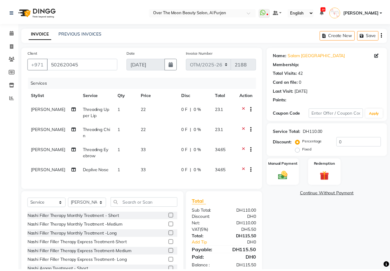
scroll to position [27, 0]
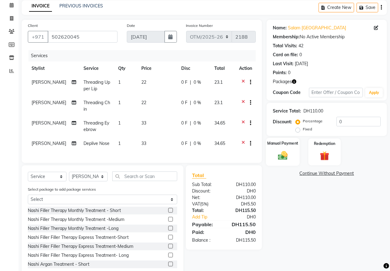
click at [280, 154] on img at bounding box center [282, 155] width 15 height 11
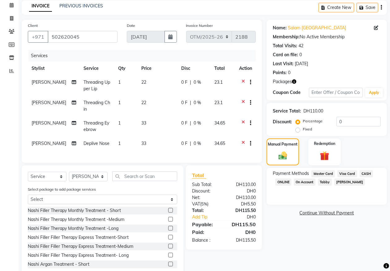
click at [345, 172] on span "Visa Card" at bounding box center [347, 173] width 20 height 7
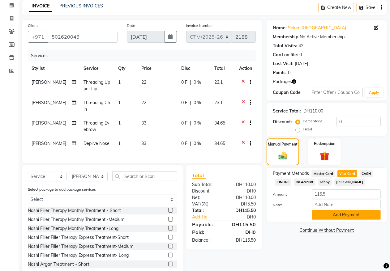
click at [333, 215] on button "Add Payment" at bounding box center [346, 215] width 69 height 10
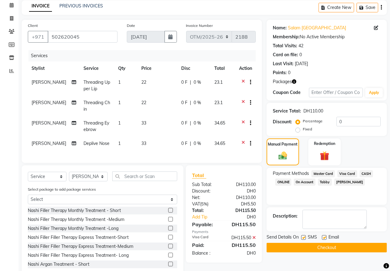
scroll to position [47, 0]
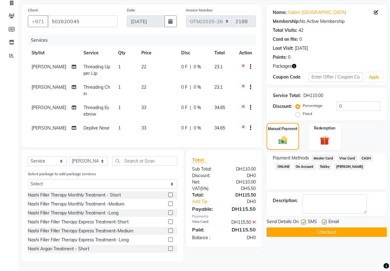
click at [353, 227] on button "Checkout" at bounding box center [326, 232] width 120 height 10
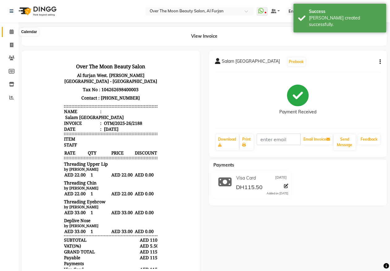
click at [11, 33] on icon at bounding box center [12, 31] width 4 height 5
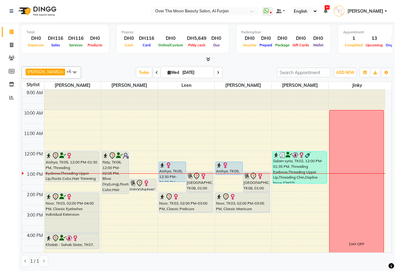
click at [217, 71] on icon at bounding box center [218, 73] width 2 height 4
type input "[DATE]"
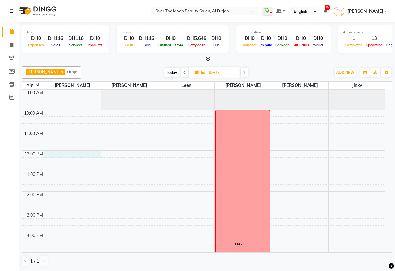
click at [81, 155] on div "9:00 AM 10:00 AM 11:00 AM 12:00 PM 1:00 PM 2:00 PM 3:00 PM 4:00 PM 5:00 PM 6:00…" at bounding box center [204, 243] width 364 height 306
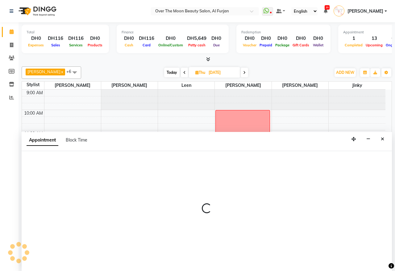
select select "20146"
select select "tentative"
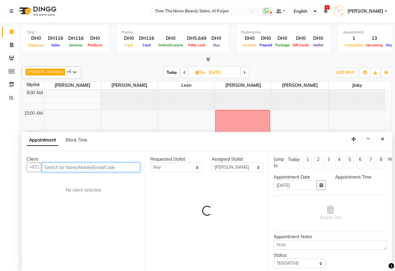
select select "720"
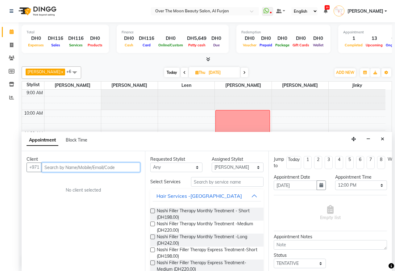
click at [93, 164] on input "text" at bounding box center [91, 168] width 99 height 10
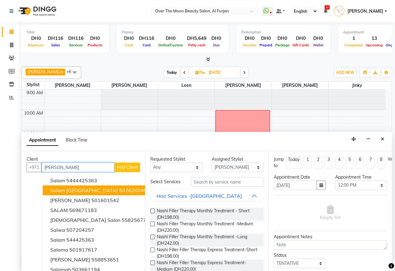
click at [119, 189] on ngb-highlight "502620045" at bounding box center [133, 190] width 28 height 6
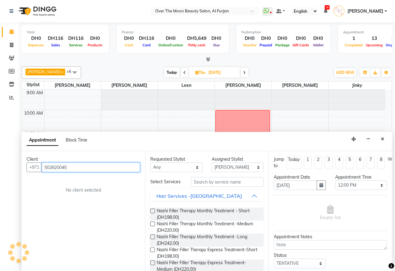
type input "502620045"
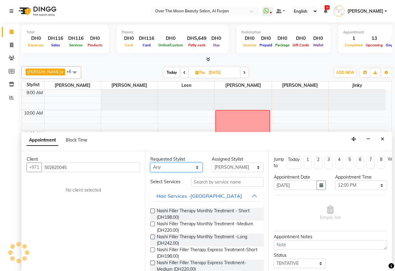
click at [195, 167] on select "Any [PERSON_NAME] [PERSON_NAME] [PERSON_NAME]" at bounding box center [176, 168] width 52 height 10
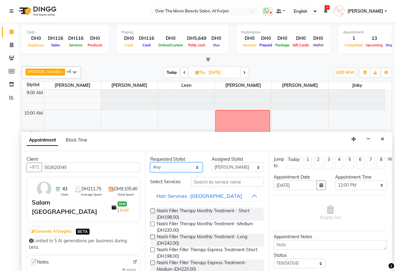
select select "20146"
click at [150, 163] on select "Any [PERSON_NAME] [PERSON_NAME] [PERSON_NAME]" at bounding box center [176, 168] width 52 height 10
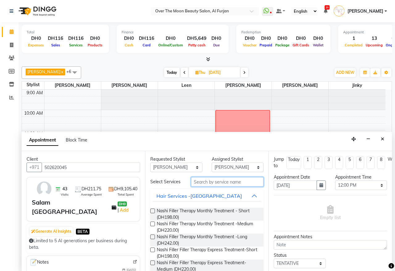
click at [219, 183] on input "text" at bounding box center [227, 182] width 73 height 10
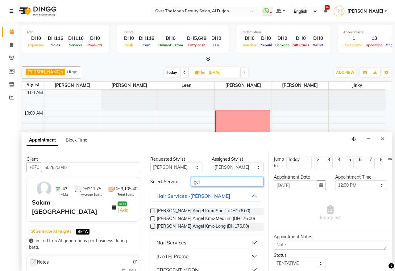
type input "gel"
click at [242, 248] on button "Nail Services" at bounding box center [207, 242] width 108 height 11
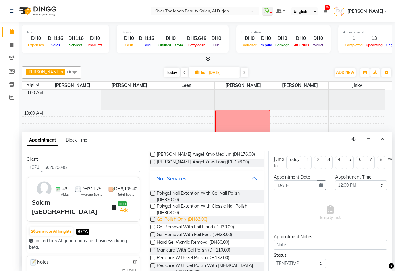
scroll to position [129, 0]
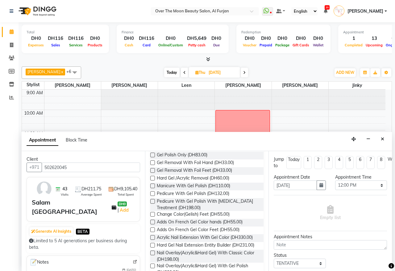
click at [152, 188] on label at bounding box center [152, 186] width 5 height 5
click at [152, 188] on input "checkbox" at bounding box center [152, 186] width 4 height 4
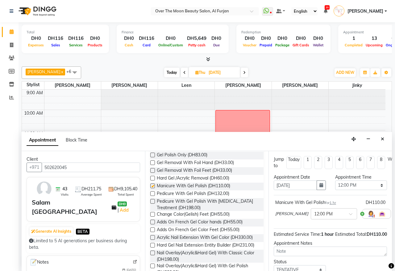
checkbox input "false"
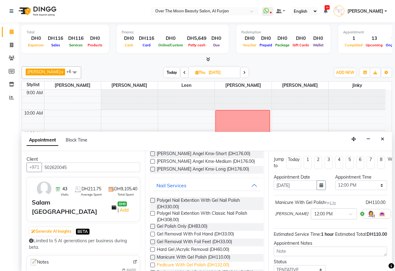
scroll to position [0, 0]
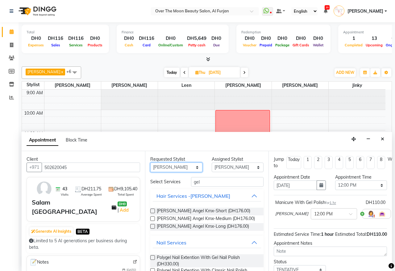
click at [193, 167] on select "Any [PERSON_NAME] [PERSON_NAME] [PERSON_NAME]" at bounding box center [176, 168] width 52 height 10
select select "43472"
click at [150, 163] on select "Any [PERSON_NAME] [PERSON_NAME] [PERSON_NAME]" at bounding box center [176, 168] width 52 height 10
select select "43472"
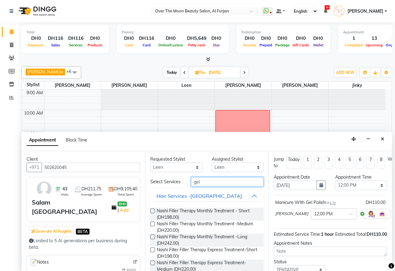
click at [224, 184] on input "gel" at bounding box center [227, 182] width 73 height 10
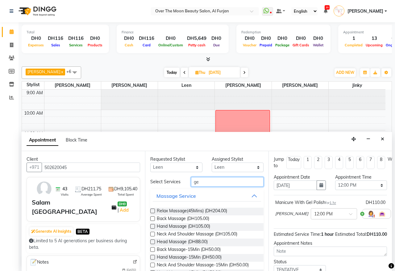
type input "g"
type input "gel"
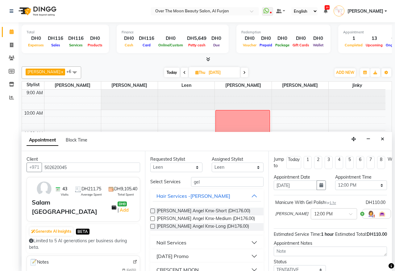
click at [227, 248] on button "Nail Services" at bounding box center [207, 242] width 108 height 11
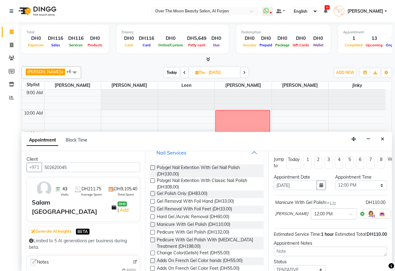
scroll to position [129, 0]
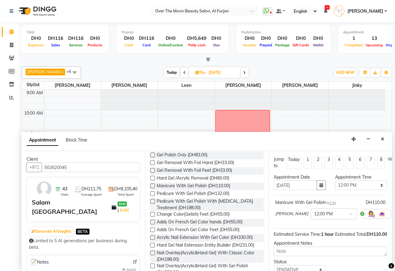
click at [152, 196] on label at bounding box center [152, 193] width 5 height 5
click at [152, 196] on input "checkbox" at bounding box center [152, 194] width 4 height 4
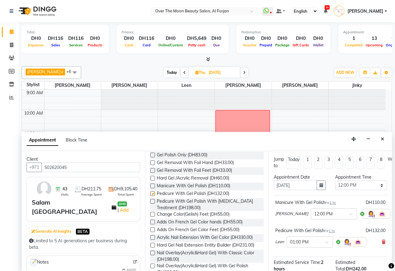
checkbox input "false"
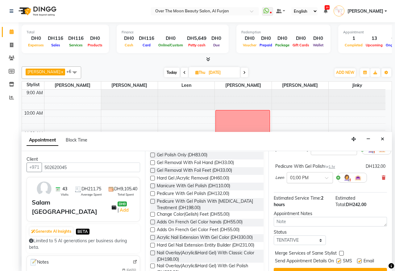
click at [326, 177] on span at bounding box center [329, 179] width 8 height 6
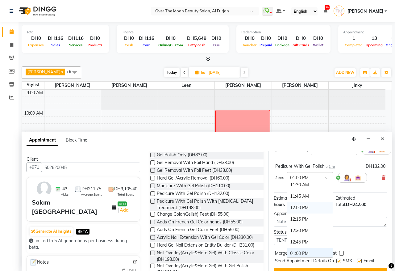
click at [311, 208] on div "12:00 PM" at bounding box center [310, 207] width 46 height 11
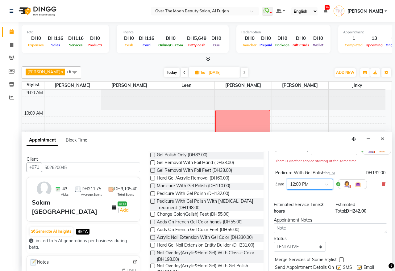
scroll to position [90, 0]
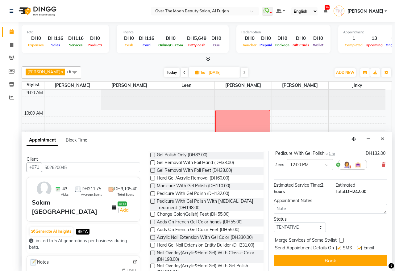
click at [341, 238] on label at bounding box center [342, 240] width 5 height 5
click at [341, 239] on input "checkbox" at bounding box center [342, 241] width 4 height 4
checkbox input "true"
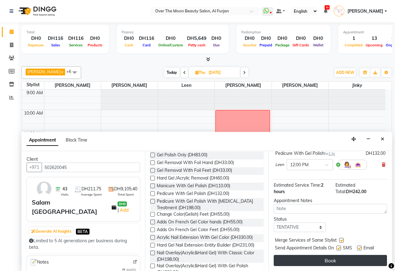
click at [332, 255] on button "Book" at bounding box center [330, 260] width 113 height 11
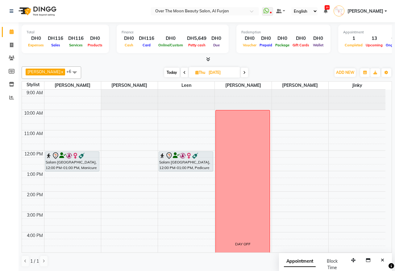
click at [166, 71] on span "Today" at bounding box center [171, 73] width 15 height 10
type input "[DATE]"
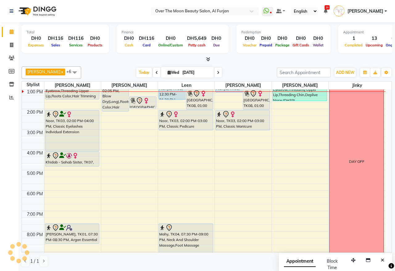
scroll to position [18, 0]
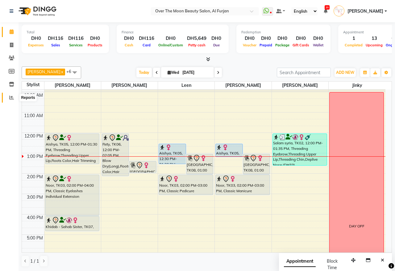
click at [11, 98] on icon at bounding box center [11, 97] width 5 height 5
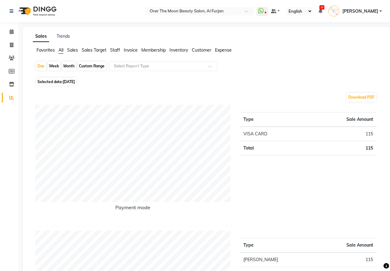
click at [99, 49] on span "Sales Target" at bounding box center [94, 50] width 25 height 6
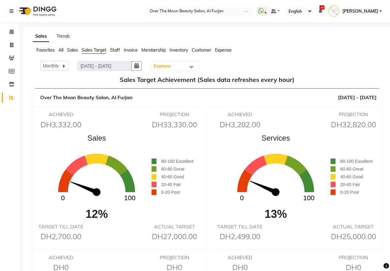
click at [195, 67] on span at bounding box center [191, 67] width 12 height 12
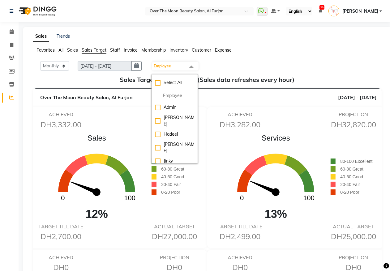
click at [161, 168] on div "[PERSON_NAME]" at bounding box center [175, 174] width 40 height 13
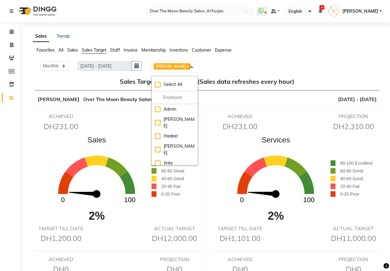
click at [160, 170] on div "[PERSON_NAME]" at bounding box center [175, 176] width 40 height 13
checkbox input "false"
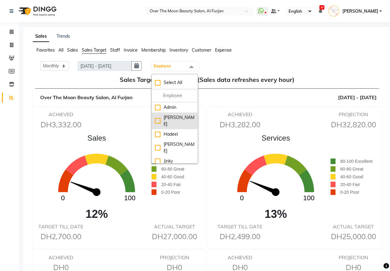
click at [162, 118] on div "[PERSON_NAME]" at bounding box center [175, 120] width 40 height 13
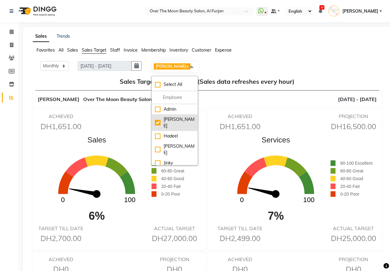
click at [161, 118] on div "[PERSON_NAME]" at bounding box center [175, 122] width 40 height 13
checkbox input "false"
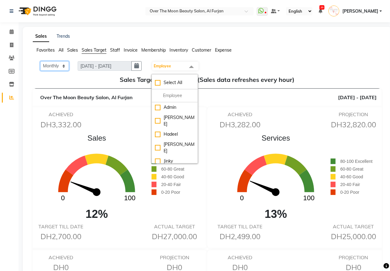
click at [65, 64] on select "Monthly Weekly" at bounding box center [54, 66] width 29 height 10
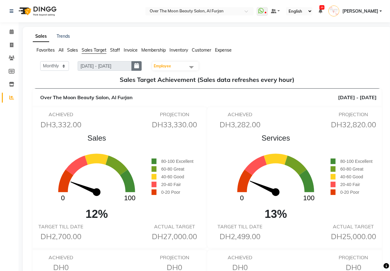
click at [138, 66] on icon "button" at bounding box center [136, 66] width 5 height 0
select select "9"
select select "2025"
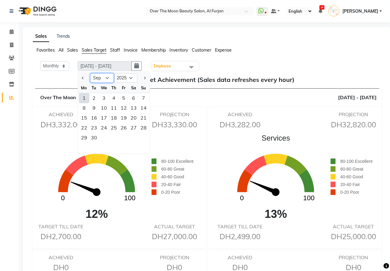
click at [108, 78] on select "Jan Feb Mar Apr May Jun [DATE] Aug Sep Oct Nov Dec" at bounding box center [101, 78] width 23 height 9
select select "8"
click at [91, 74] on select "Jan Feb Mar Apr May Jun [DATE] Aug Sep Oct Nov Dec" at bounding box center [101, 78] width 23 height 9
click at [144, 137] on div "31" at bounding box center [143, 138] width 10 height 10
type input "[DATE] - [DATE]"
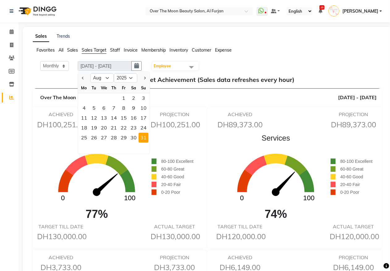
click at [192, 67] on span at bounding box center [191, 67] width 12 height 12
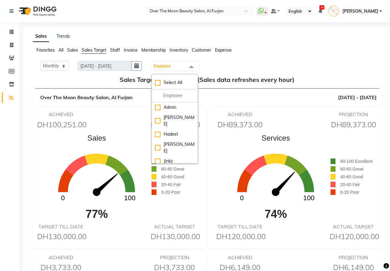
click at [159, 168] on div "[PERSON_NAME]" at bounding box center [175, 174] width 40 height 13
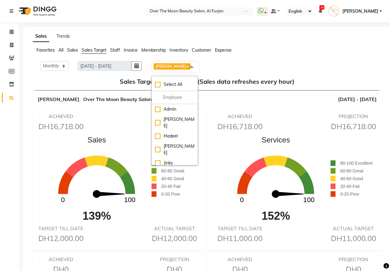
click at [161, 170] on div "[PERSON_NAME]" at bounding box center [175, 176] width 40 height 13
checkbox input "false"
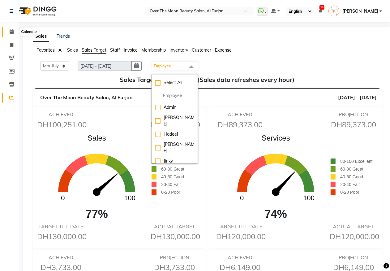
click at [12, 32] on icon at bounding box center [12, 31] width 4 height 5
